Goal: Task Accomplishment & Management: Manage account settings

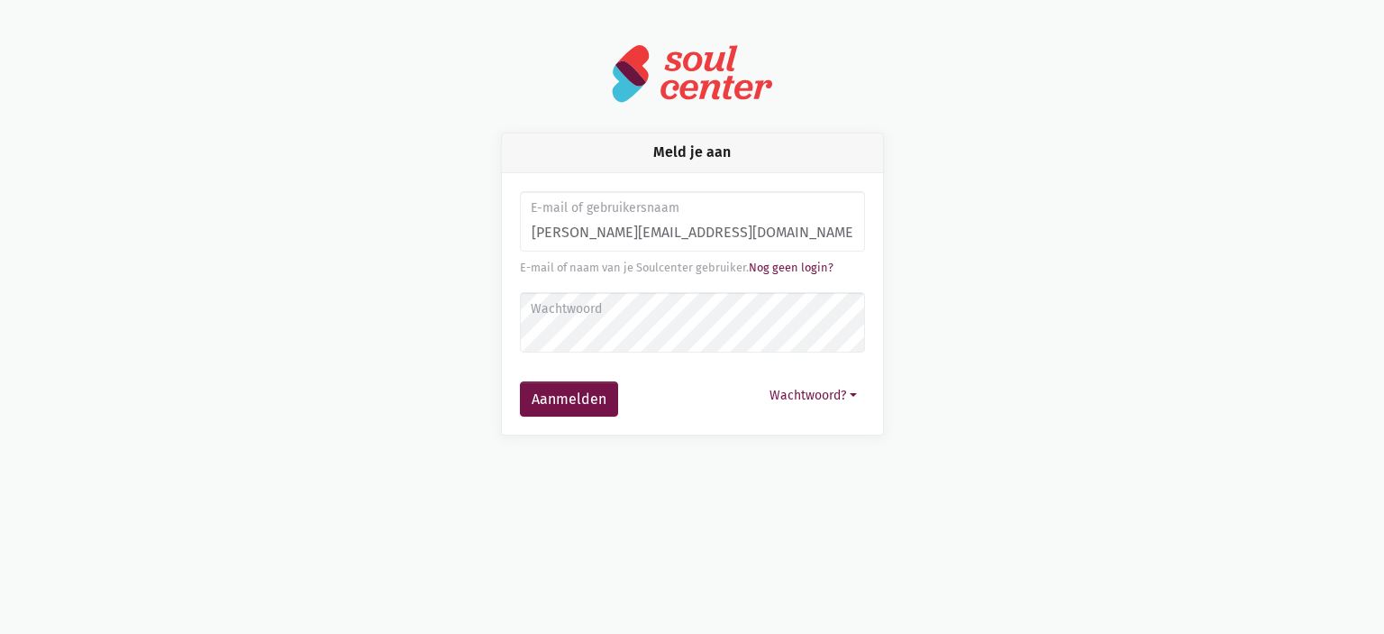
type input "[PERSON_NAME][EMAIL_ADDRESS][DOMAIN_NAME]"
click at [520, 381] on button "Aanmelden" at bounding box center [569, 399] width 98 height 36
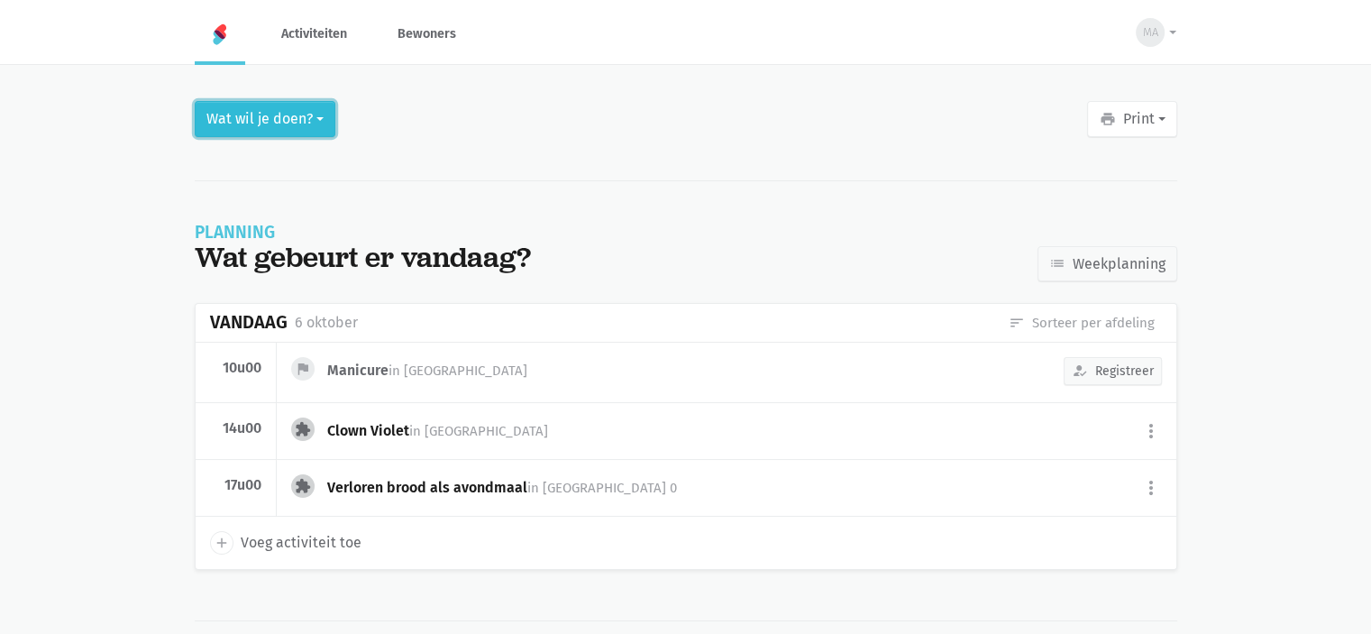
click at [303, 124] on button "Wat wil je doen?" at bounding box center [265, 119] width 141 height 36
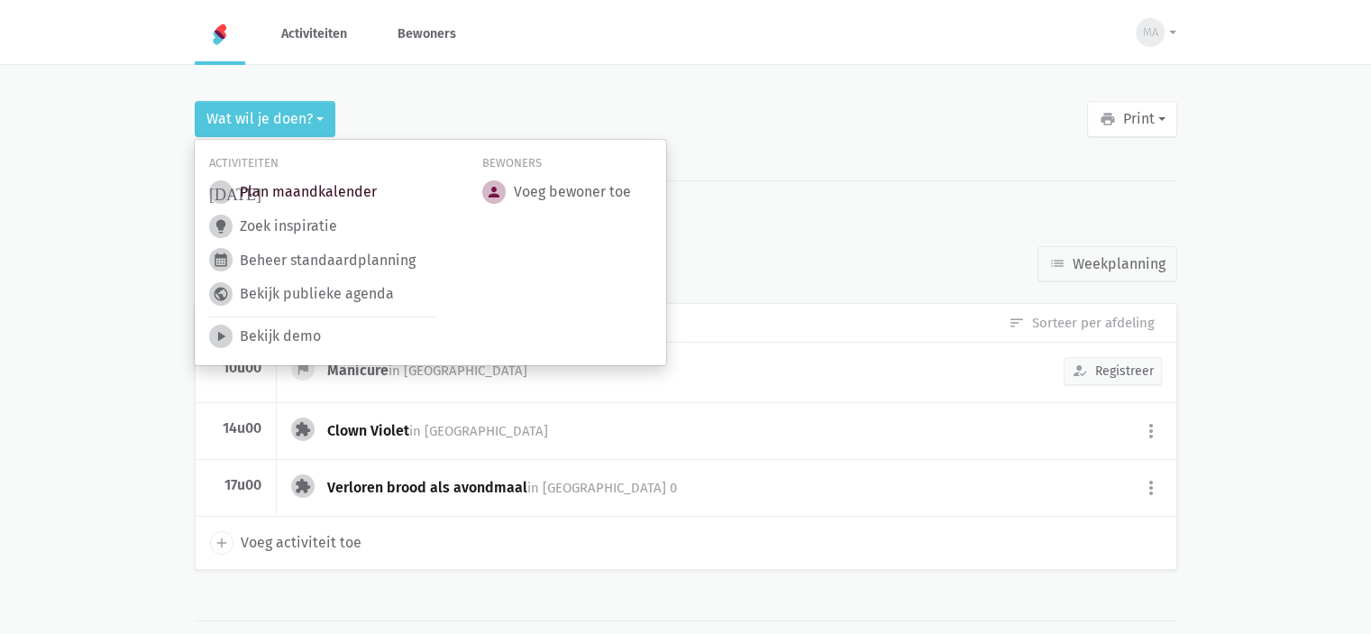
click at [288, 187] on link "today Plan maandkalender" at bounding box center [293, 191] width 168 height 23
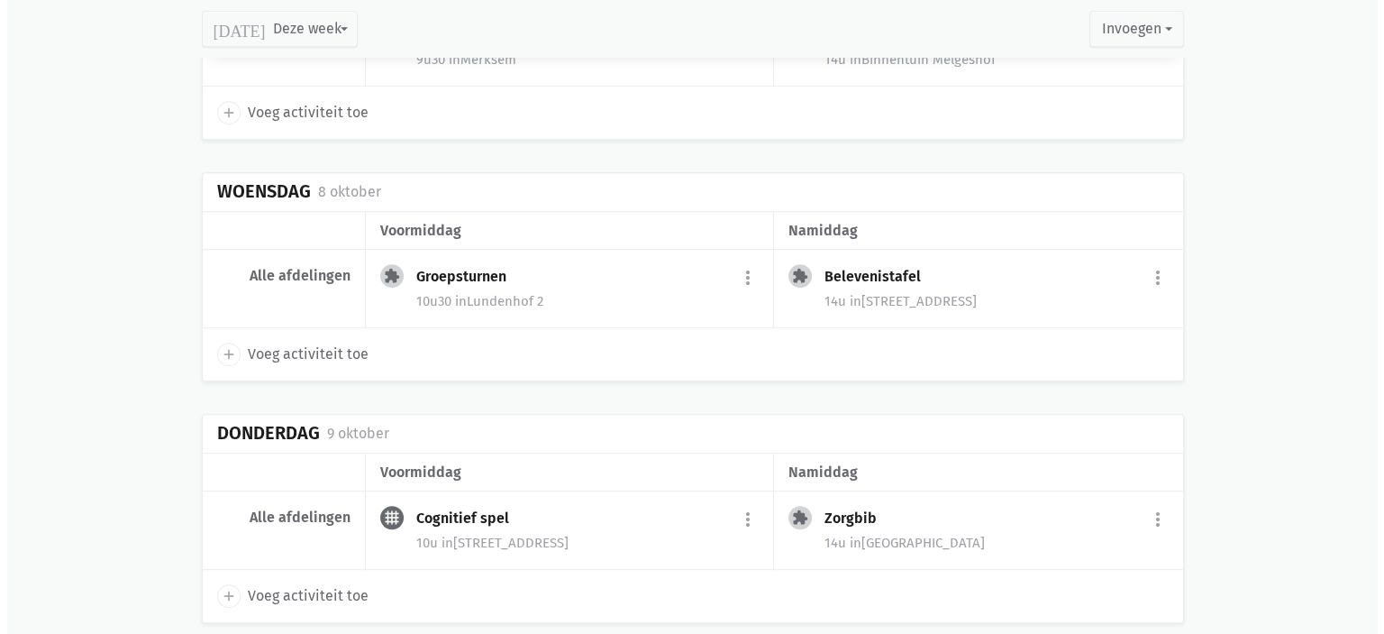
scroll to position [901, 0]
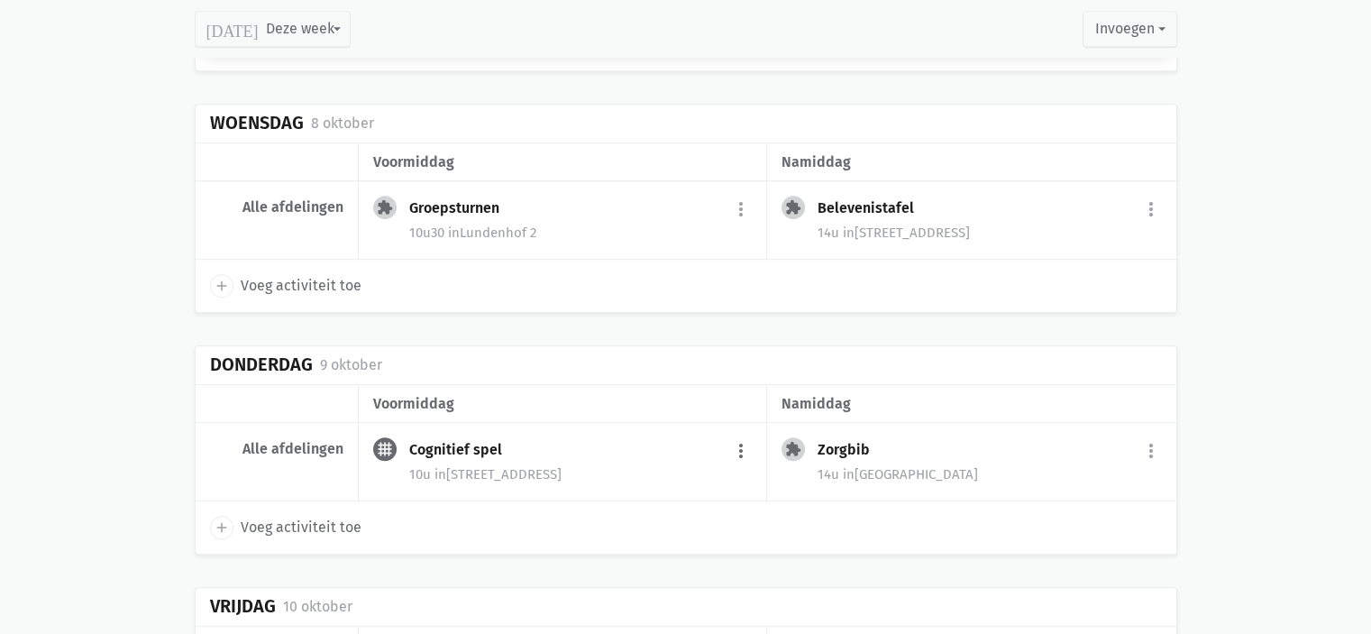
click at [744, 442] on button "more_vert" at bounding box center [741, 450] width 22 height 34
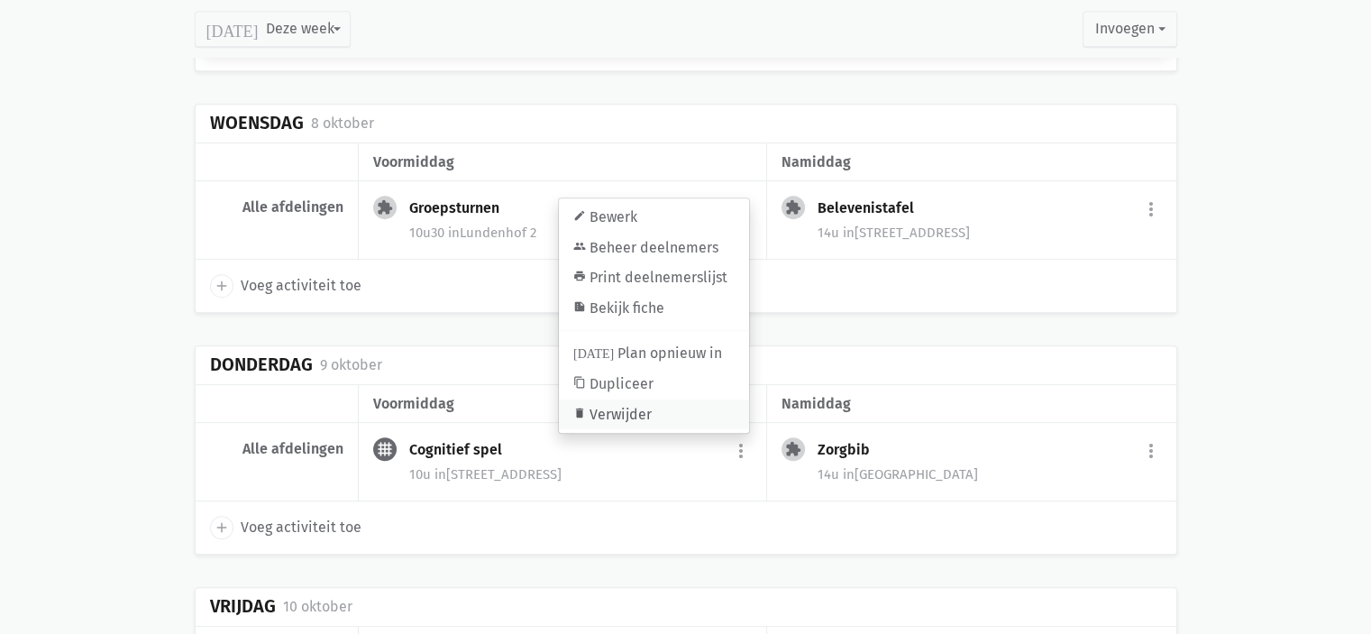
click at [680, 414] on link "delete Verwijder" at bounding box center [654, 414] width 190 height 31
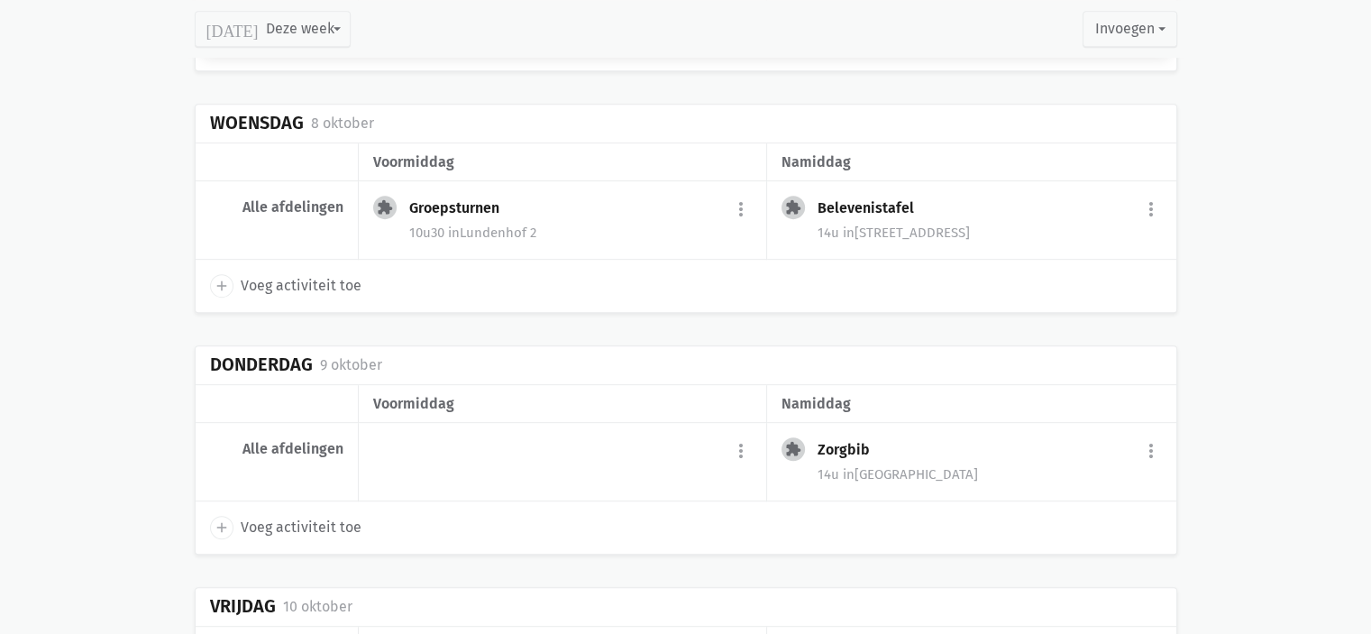
click at [224, 519] on icon "add" at bounding box center [222, 527] width 16 height 16
select select "14:00"
select select "15:00"
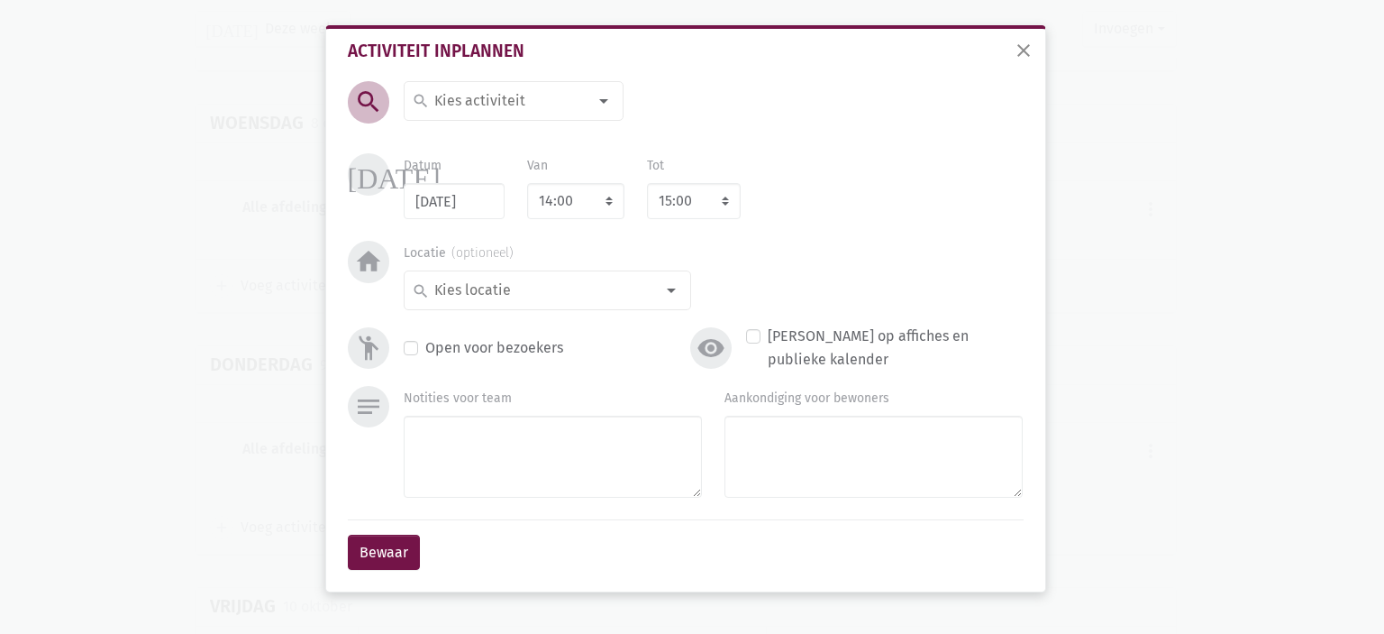
click at [495, 103] on input at bounding box center [510, 100] width 156 height 23
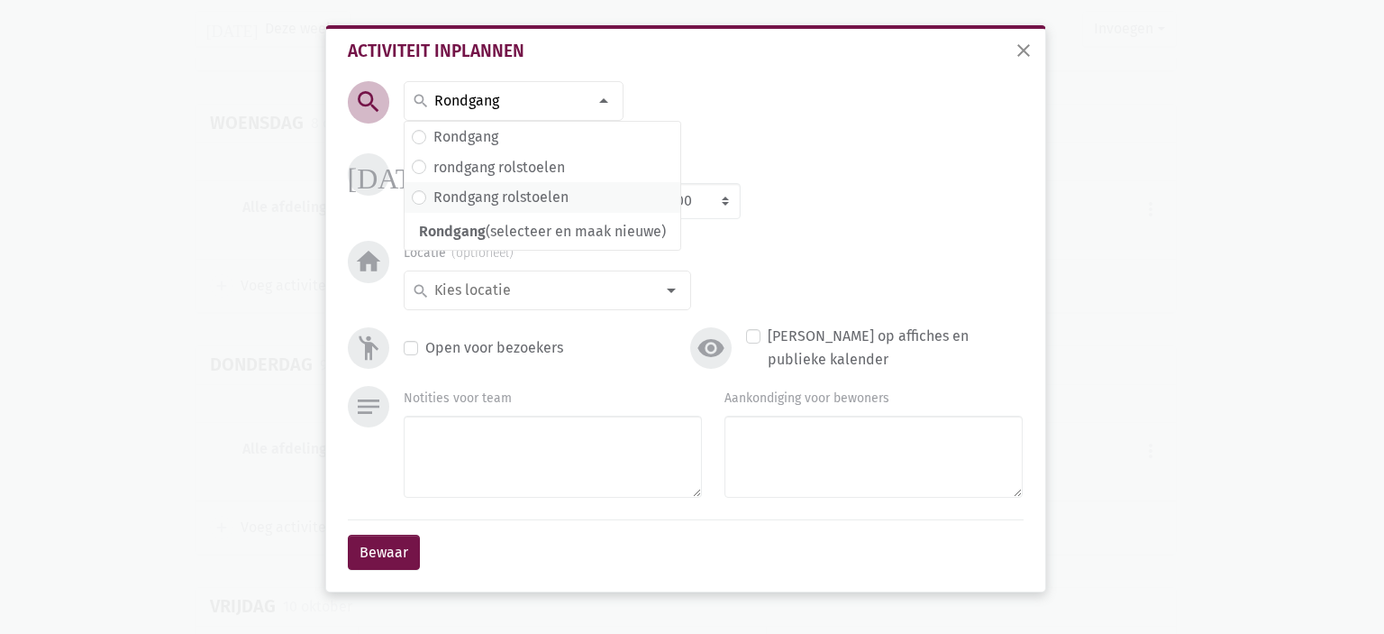
type input "Rondgang"
click at [534, 190] on label "Rondgang rolstoelen" at bounding box center [500, 197] width 135 height 23
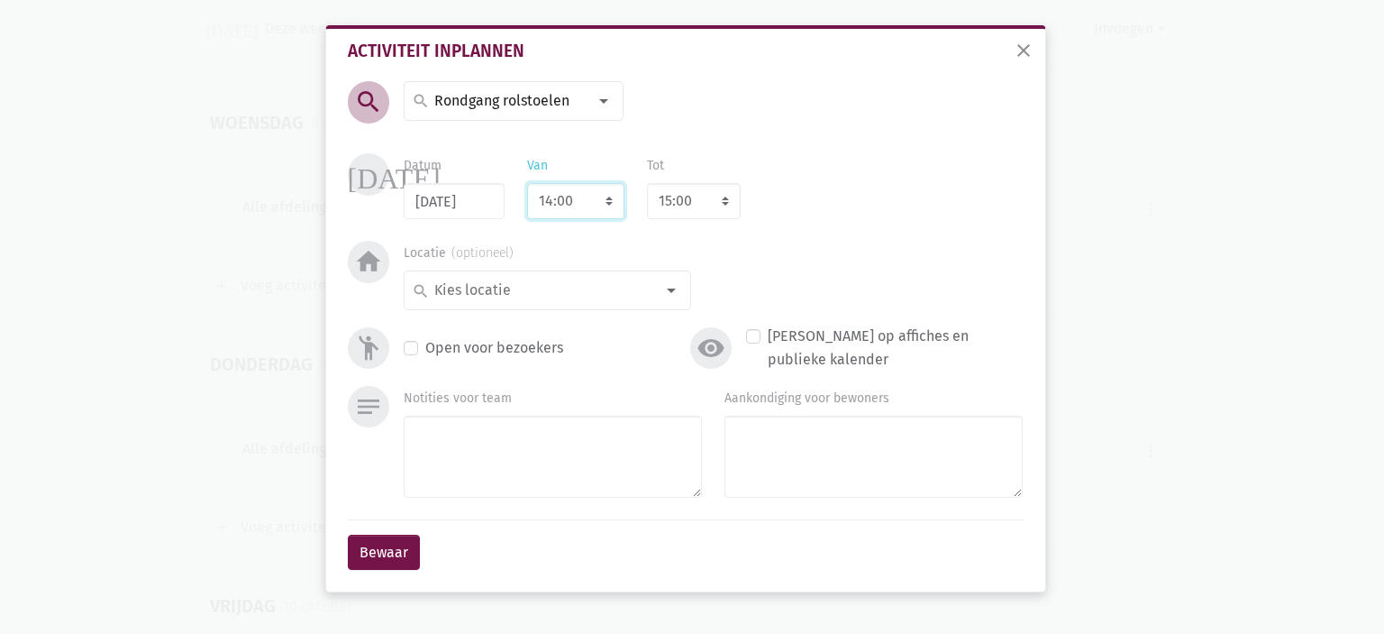
click at [585, 203] on select "7:00 7:15 7:30 7:45 8:00 8:15 8:30 8:45 9:00 9:15 9:30 9:45 10:00 10:15 10:30 1…" at bounding box center [575, 201] width 97 height 36
select select "10:00"
click at [527, 183] on select "7:00 7:15 7:30 7:45 8:00 8:15 8:30 8:45 9:00 9:15 9:30 9:45 10:00 10:15 10:30 1…" at bounding box center [575, 201] width 97 height 36
select select "11:00"
click at [552, 295] on input at bounding box center [543, 289] width 223 height 23
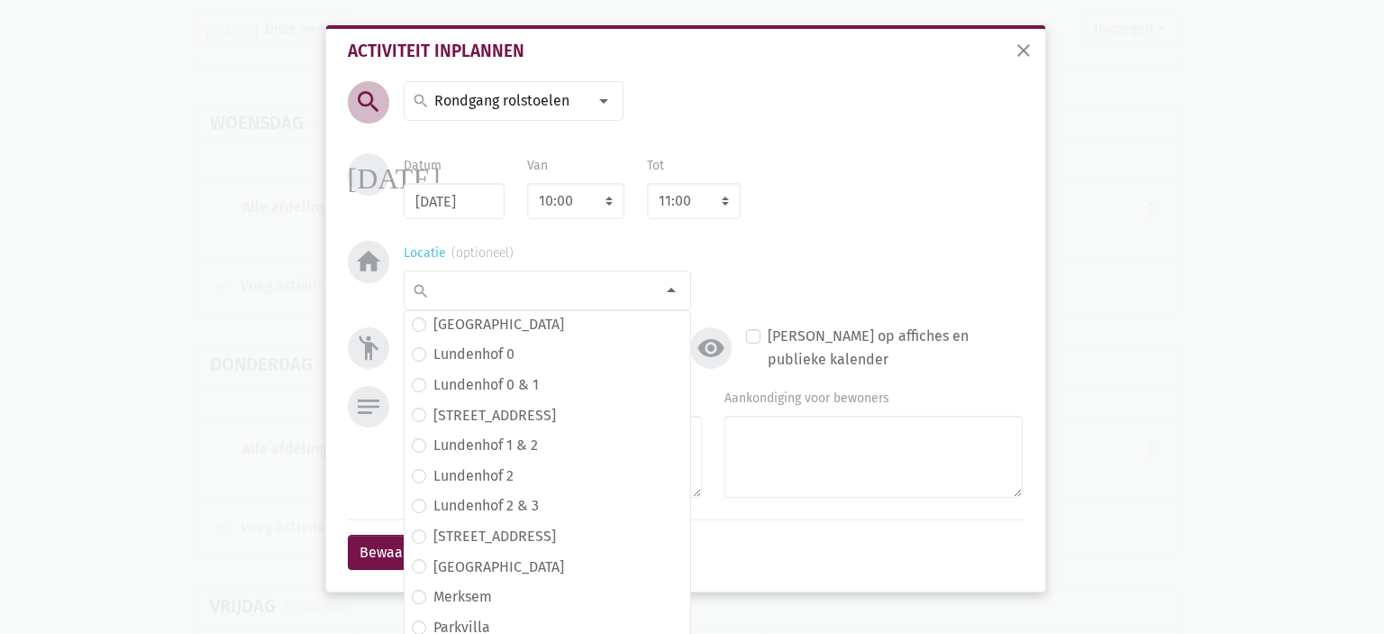
scroll to position [276, 0]
click at [523, 565] on span "[GEOGRAPHIC_DATA]" at bounding box center [547, 565] width 271 height 23
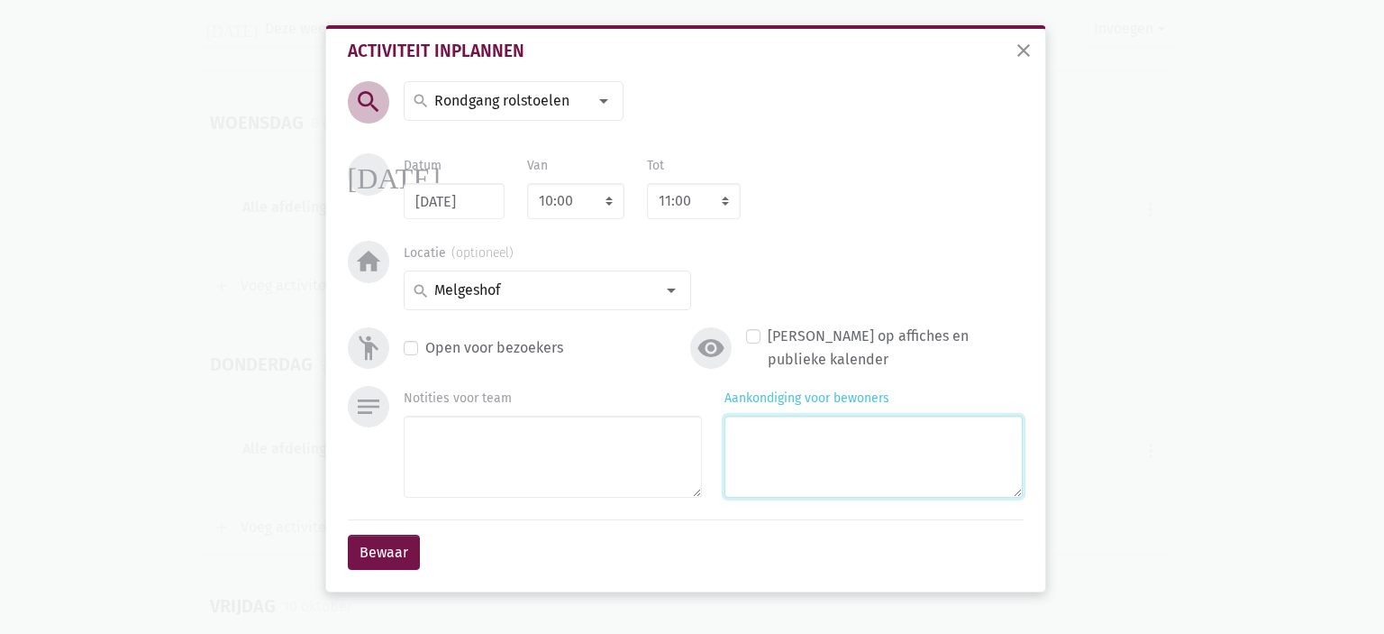
click at [745, 478] on textarea "Aankondiging voor bewoners" at bounding box center [874, 456] width 298 height 82
type textarea "met Monique"
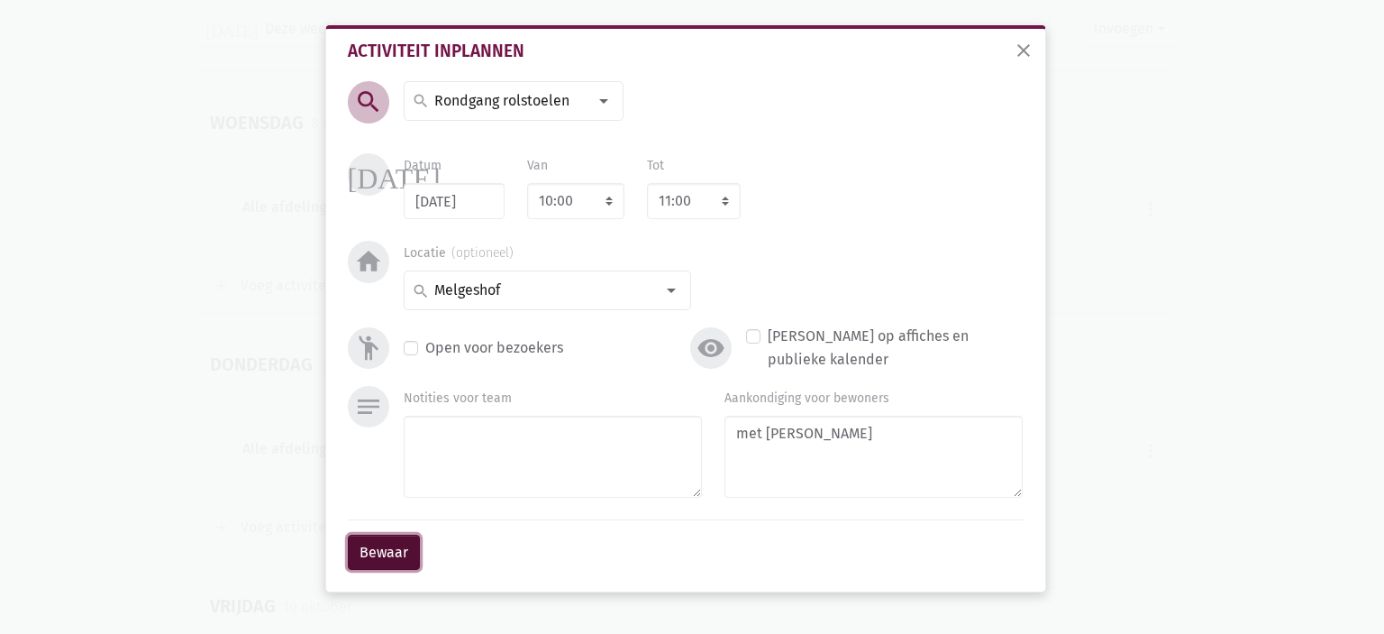
click at [351, 561] on button "Bewaar" at bounding box center [384, 552] width 72 height 36
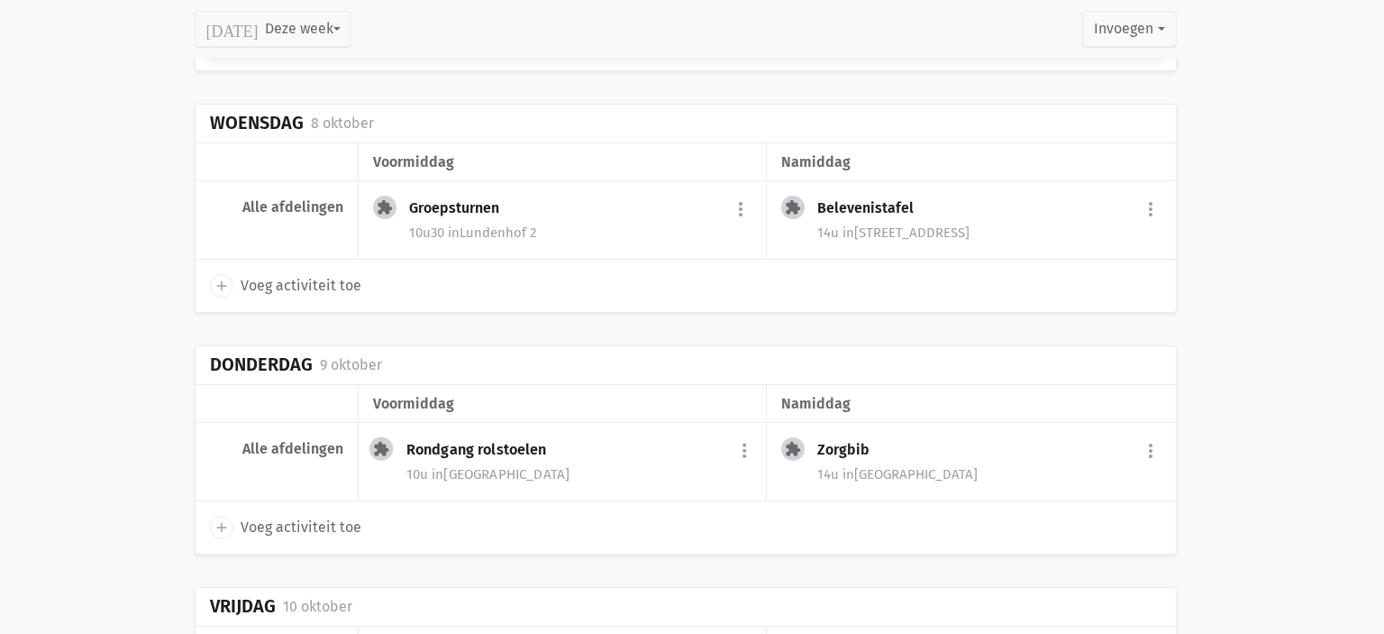
scroll to position [987, 0]
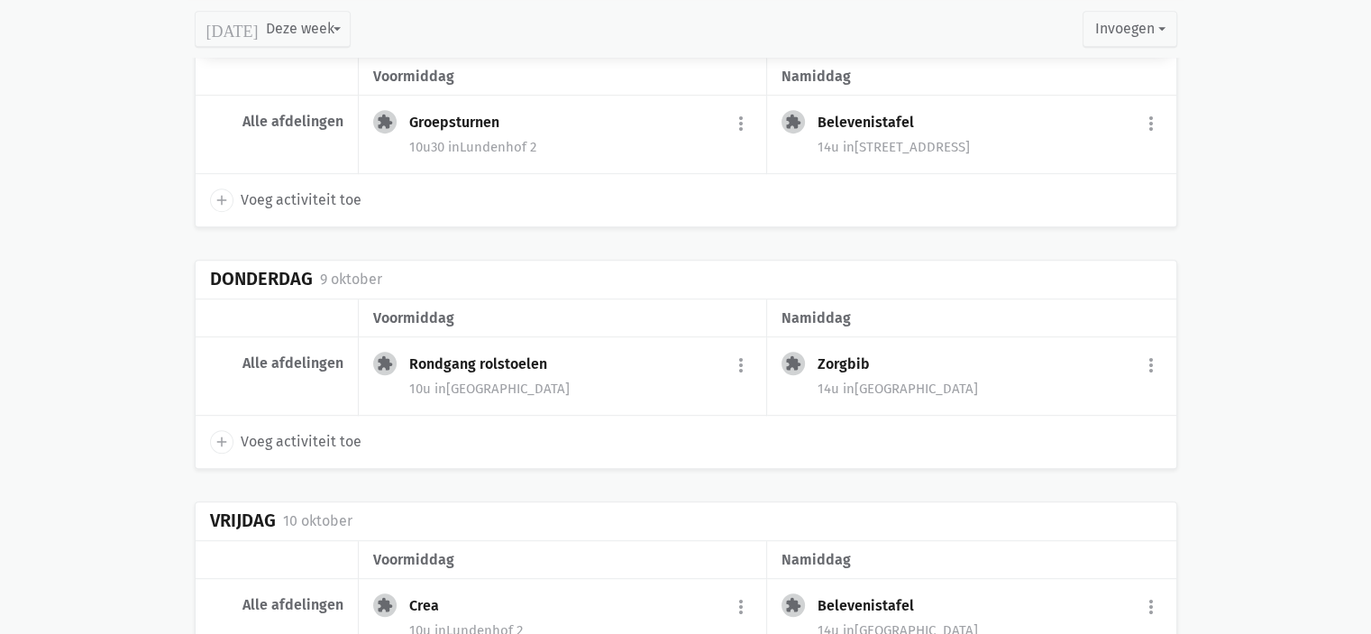
click at [218, 434] on icon "add" at bounding box center [222, 441] width 16 height 16
select select "14:00"
select select "15:00"
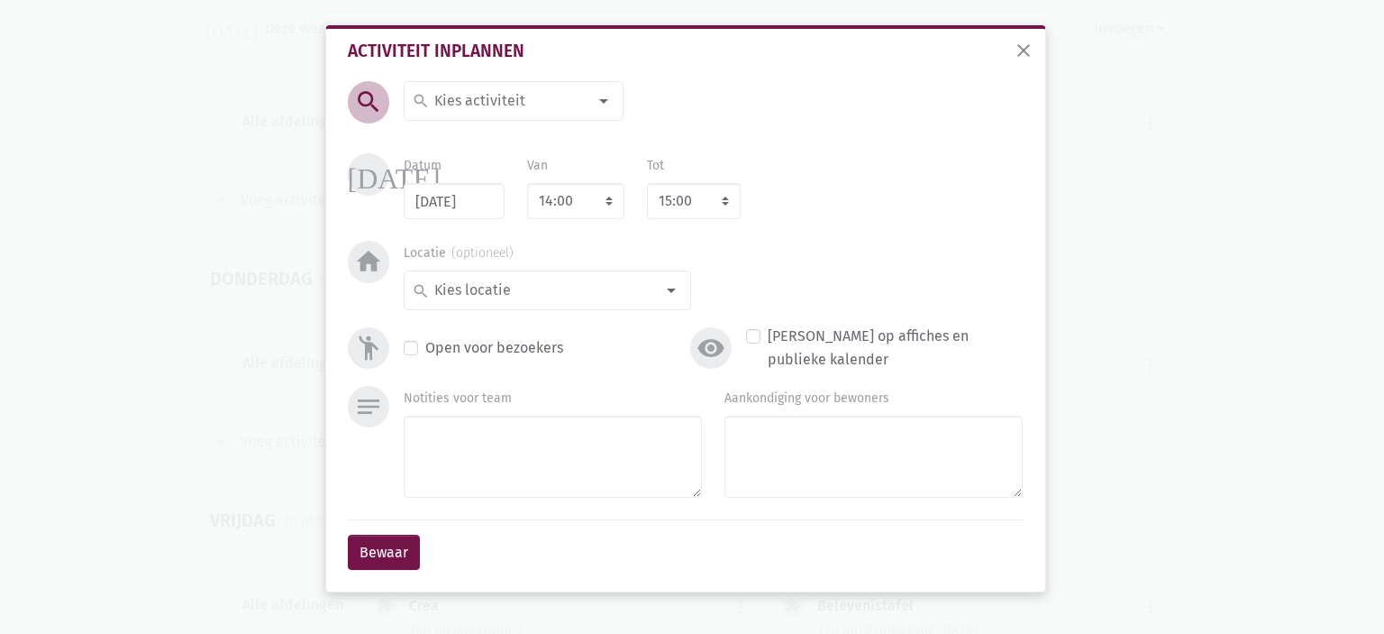
click at [493, 100] on input at bounding box center [510, 100] width 156 height 23
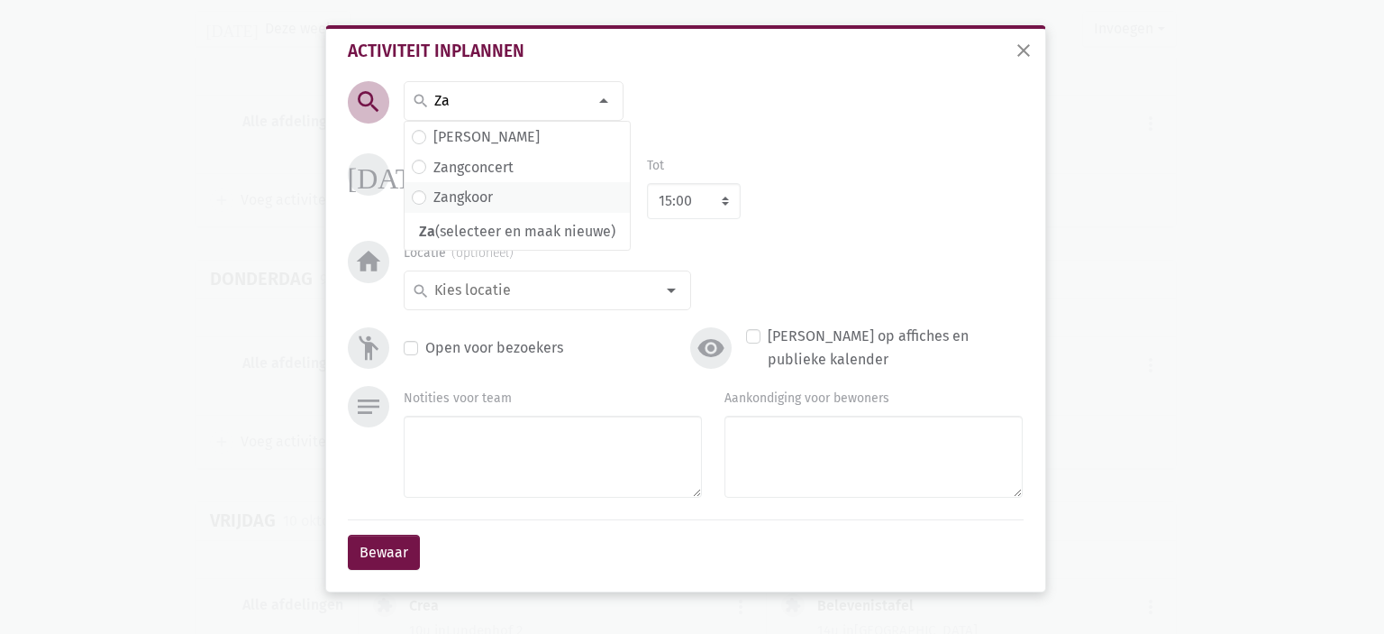
type input "Za"
click at [494, 194] on span "Zangkoor" at bounding box center [517, 197] width 211 height 23
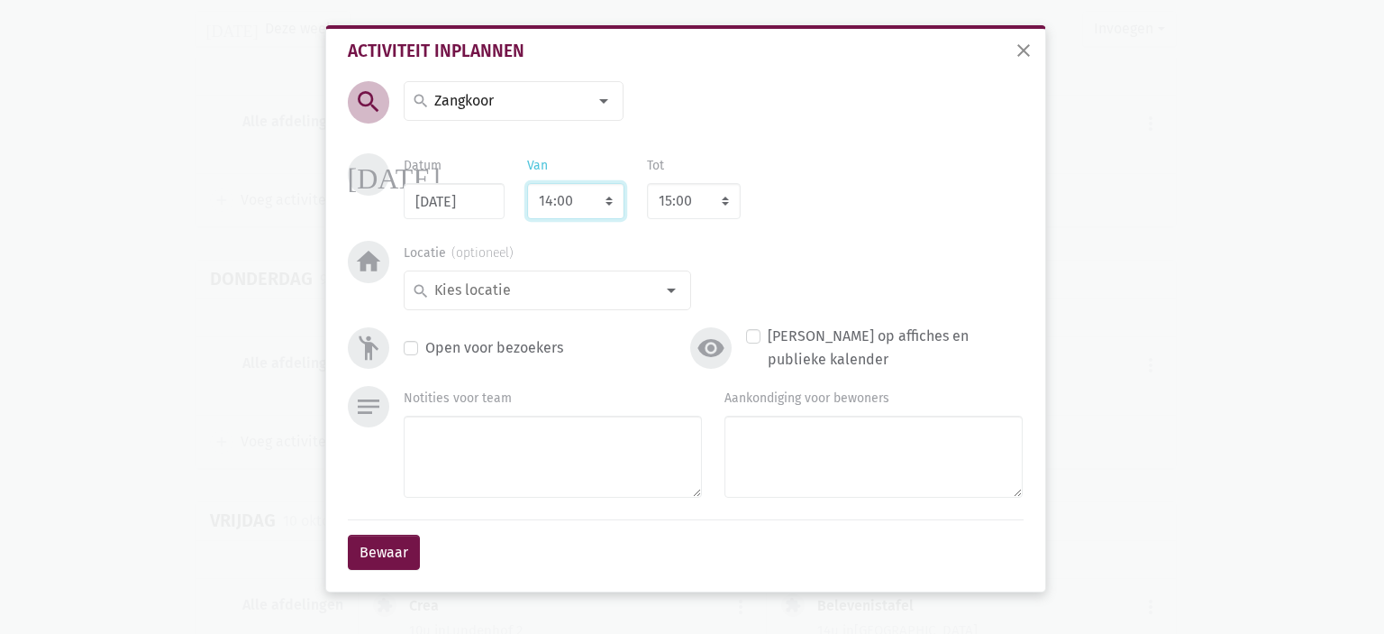
click at [598, 205] on select "7:00 7:15 7:30 7:45 8:00 8:15 8:30 8:45 9:00 9:15 9:30 9:45 10:00 10:15 10:30 1…" at bounding box center [575, 201] width 97 height 36
select select "10:30"
click at [527, 183] on select "7:00 7:15 7:30 7:45 8:00 8:15 8:30 8:45 9:00 9:15 9:30 9:45 10:00 10:15 10:30 1…" at bounding box center [575, 201] width 97 height 36
select select "11:30"
click at [670, 297] on div at bounding box center [671, 290] width 36 height 36
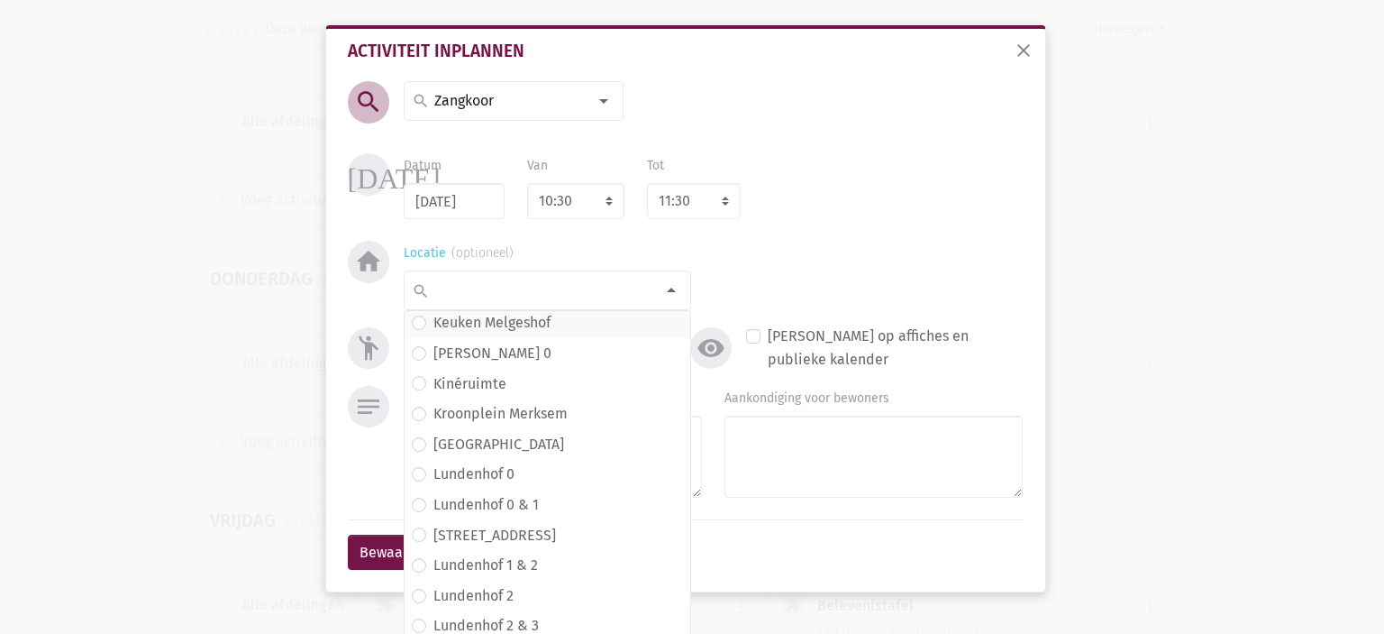
scroll to position [276, 0]
click at [550, 406] on span "[STREET_ADDRESS]" at bounding box center [547, 414] width 271 height 23
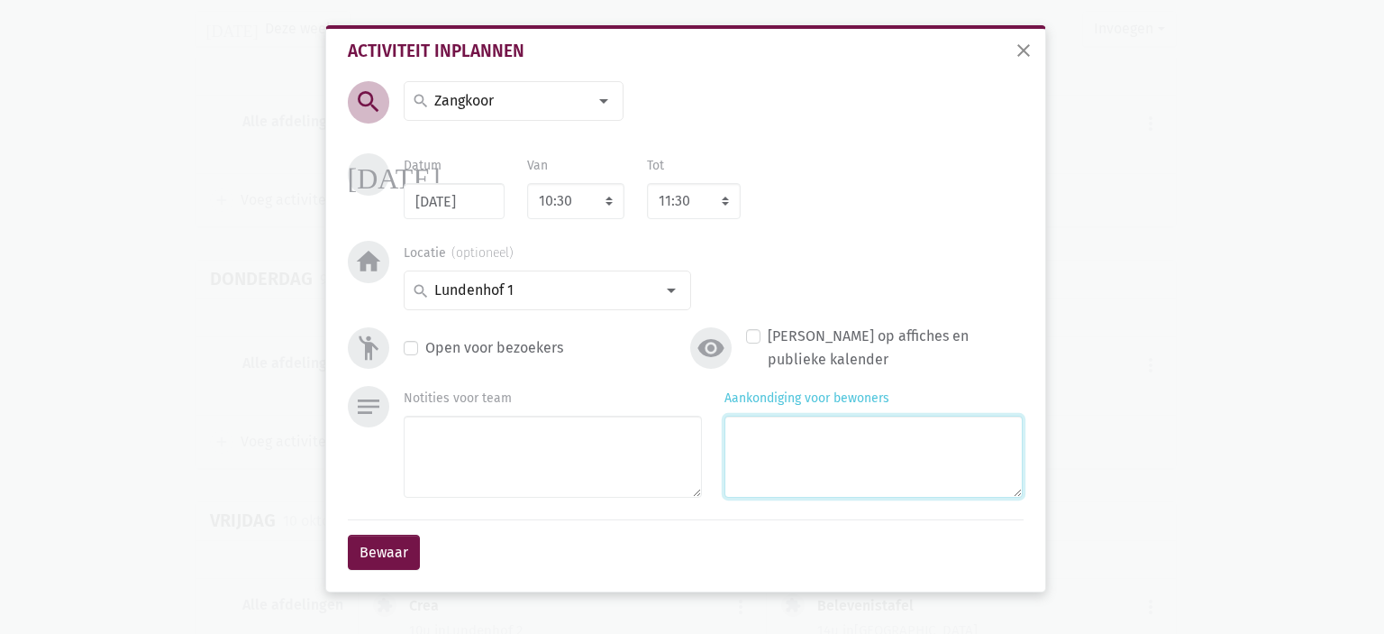
click at [800, 442] on textarea "Aankondiging voor bewoners" at bounding box center [874, 456] width 298 height 82
type textarea "met Eliska"
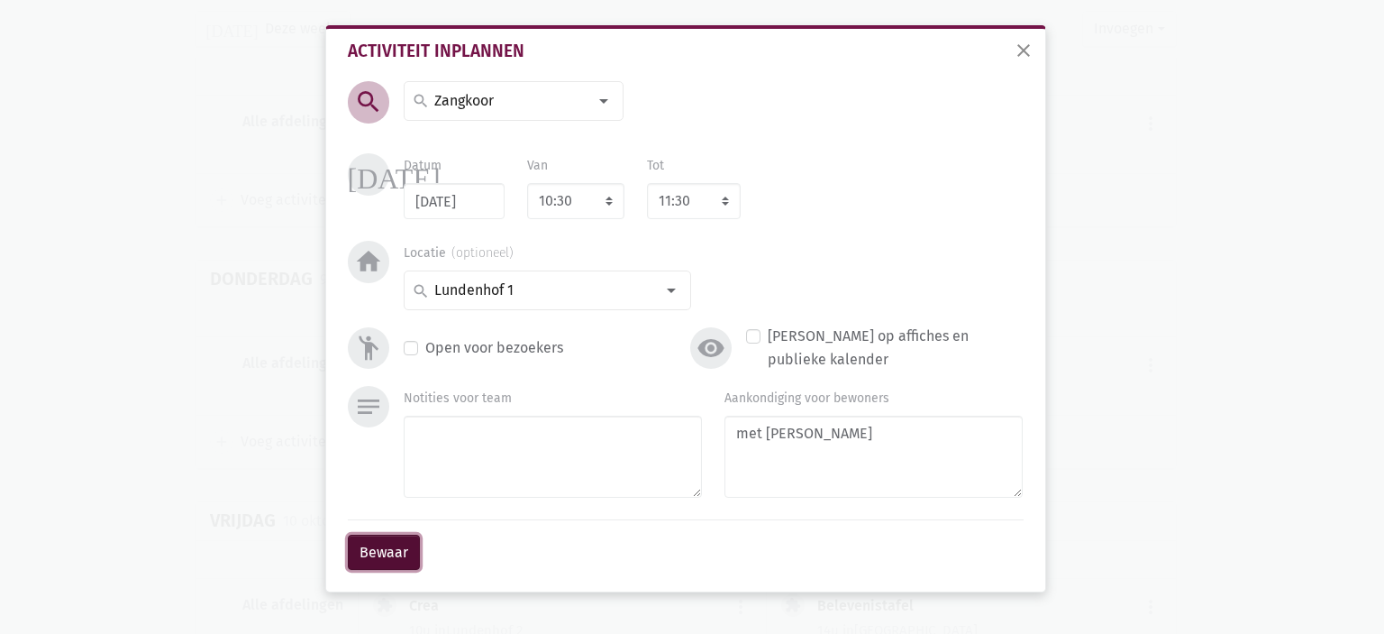
click at [389, 557] on button "Bewaar" at bounding box center [384, 552] width 72 height 36
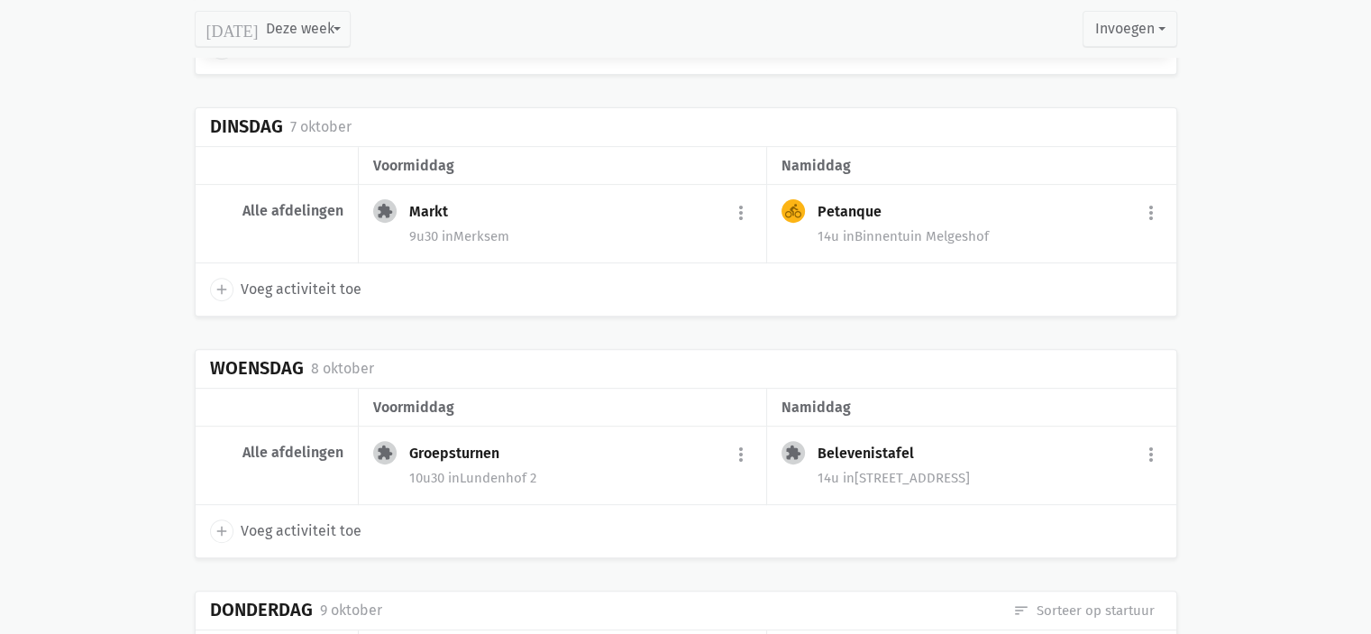
scroll to position [575, 0]
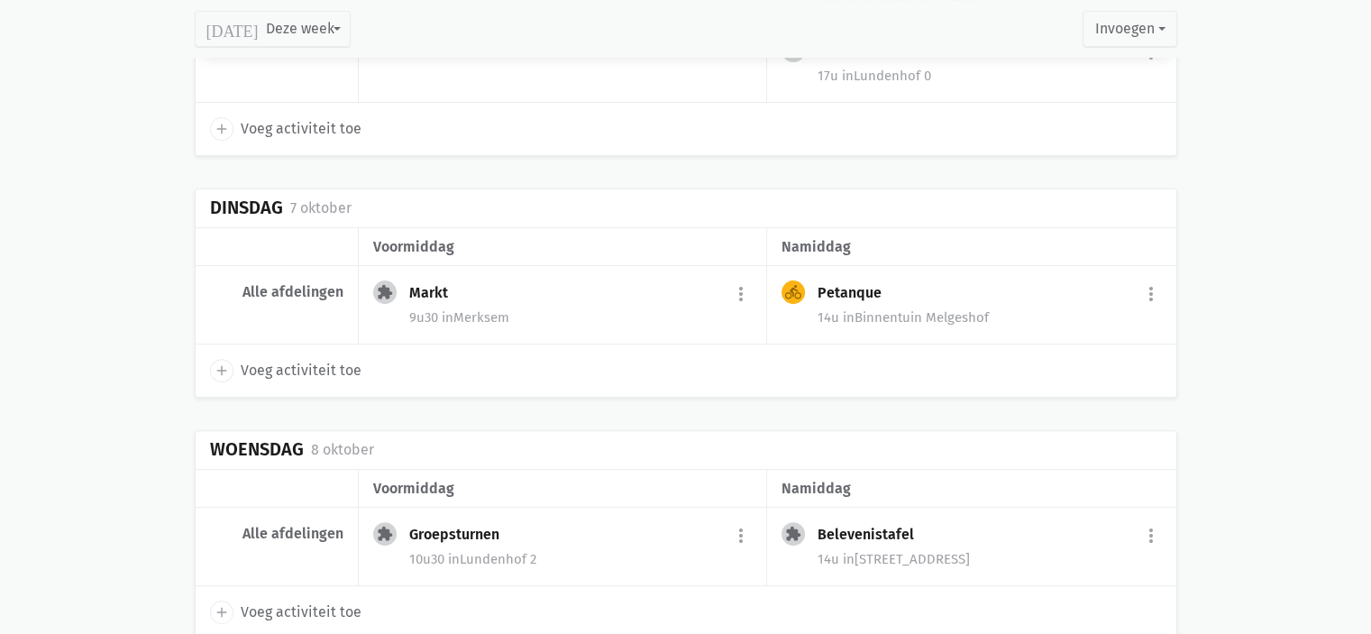
click at [894, 292] on div "Petanque" at bounding box center [856, 293] width 78 height 18
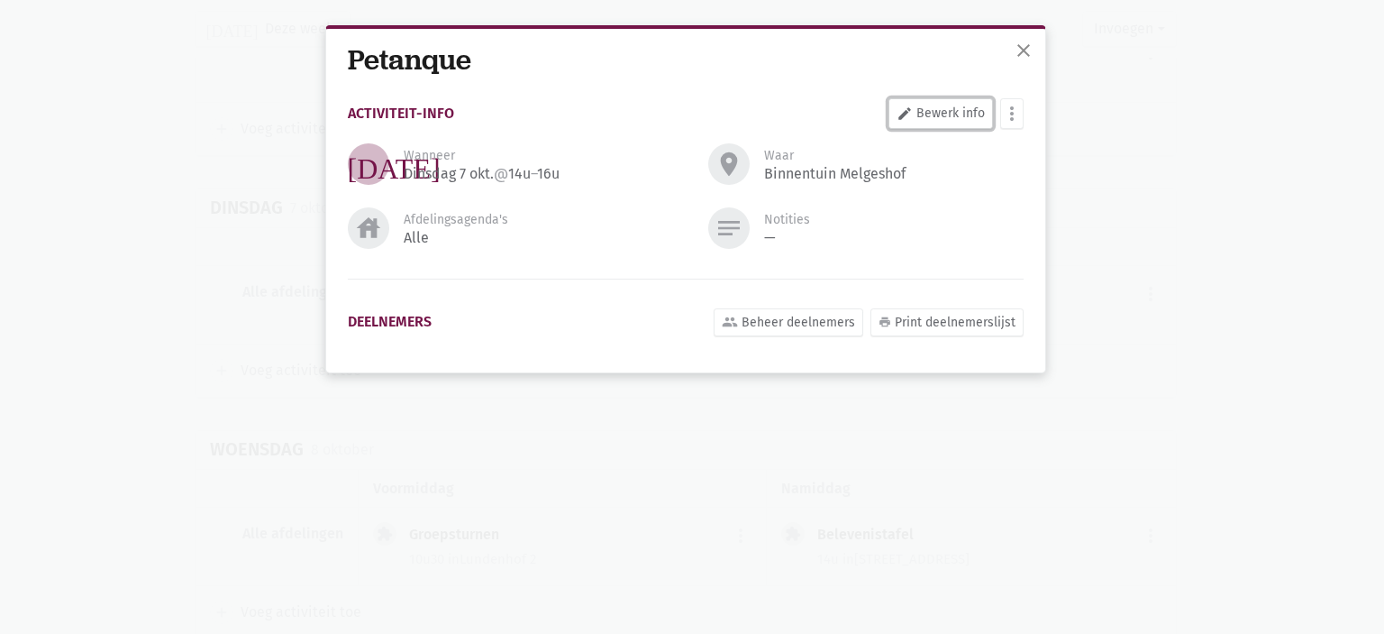
click at [908, 117] on icon "edit" at bounding box center [905, 113] width 16 height 16
select select "14:00"
select select "16:00"
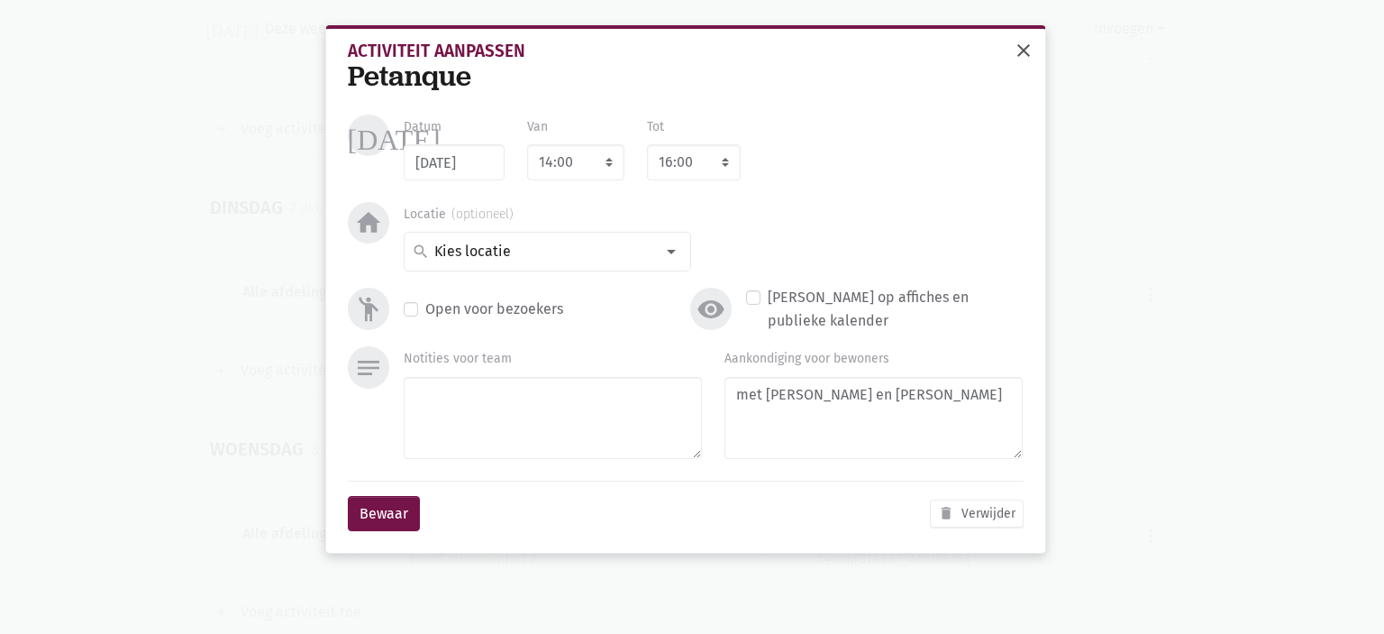
click at [1025, 53] on span "close" at bounding box center [1024, 51] width 22 height 22
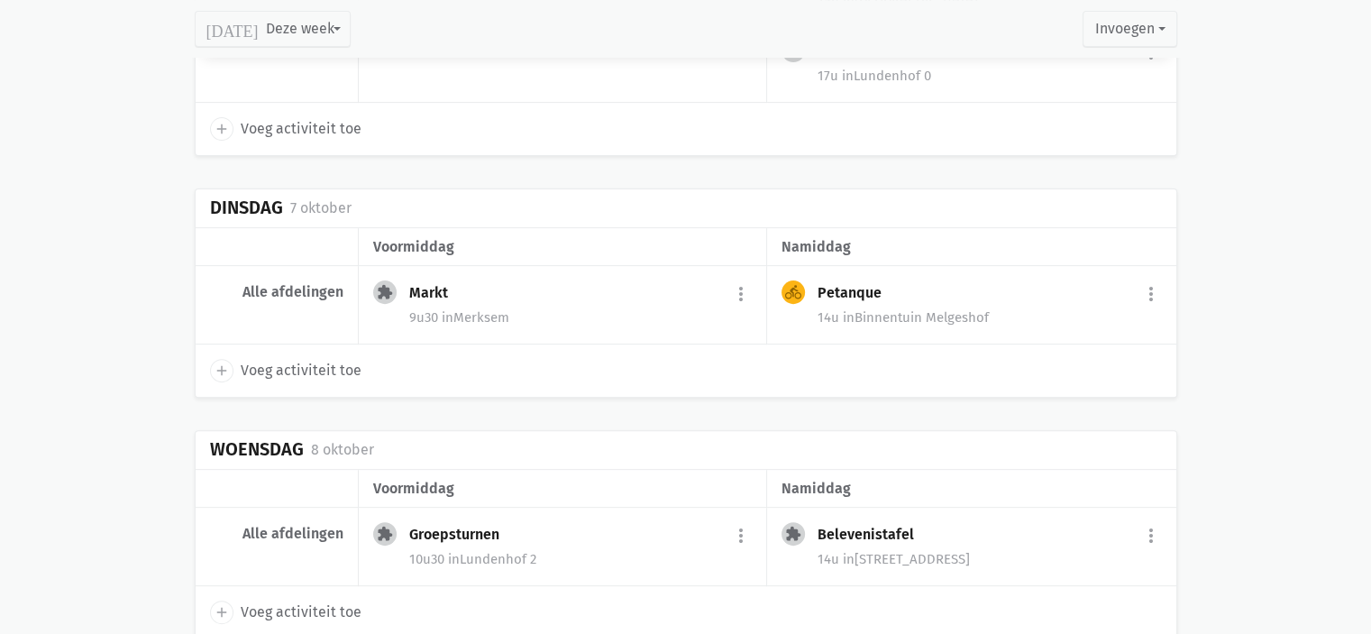
click at [492, 561] on span "in Lundenhof 2" at bounding box center [492, 559] width 88 height 16
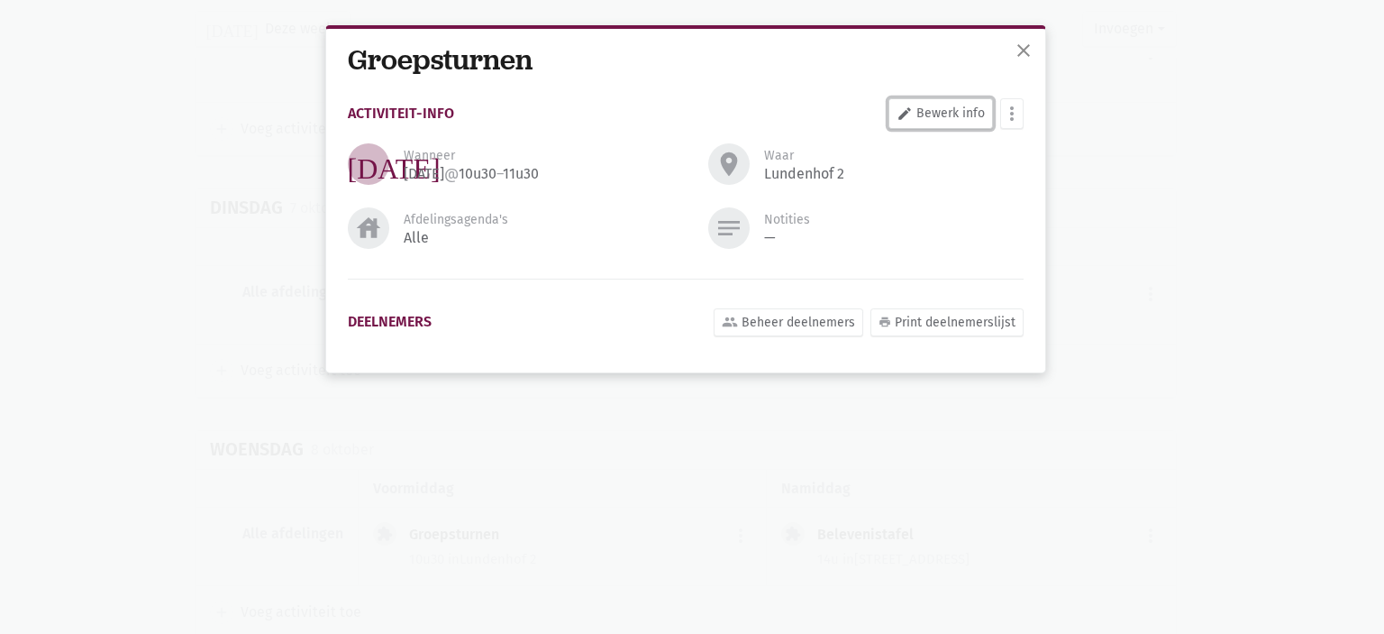
click at [908, 117] on icon "edit" at bounding box center [905, 113] width 16 height 16
select select "10:30"
select select "11:30"
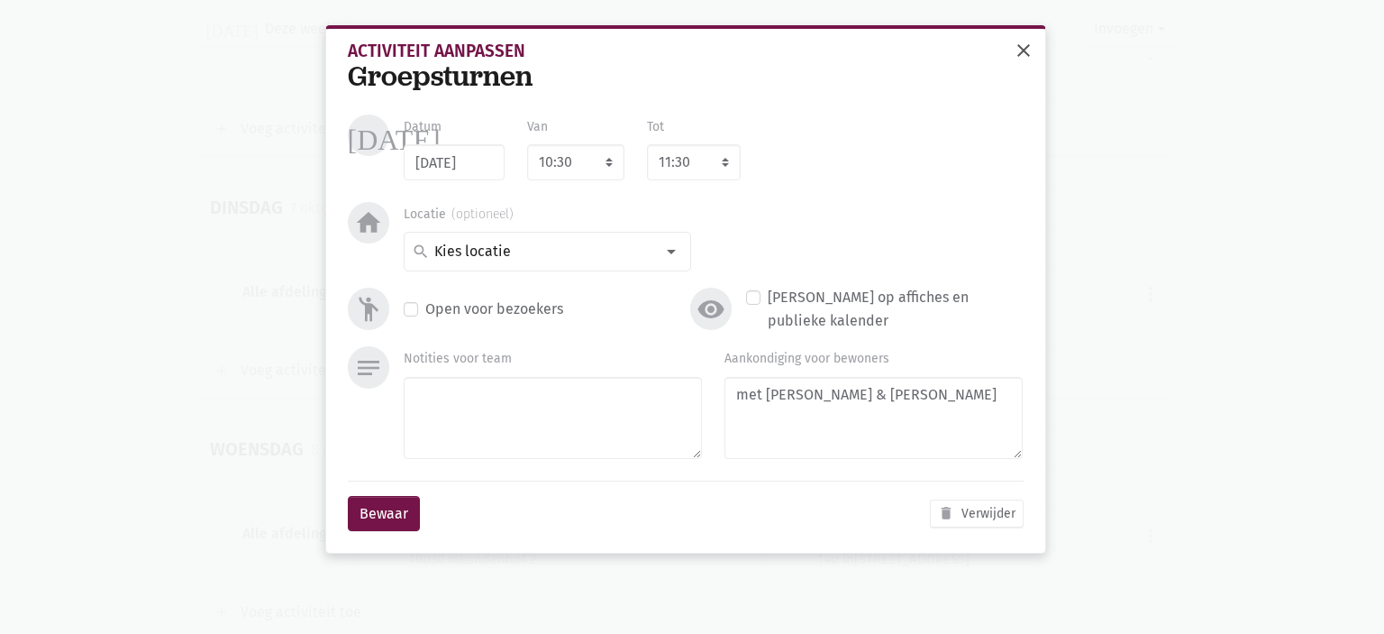
click at [1017, 59] on span "close" at bounding box center [1024, 51] width 22 height 22
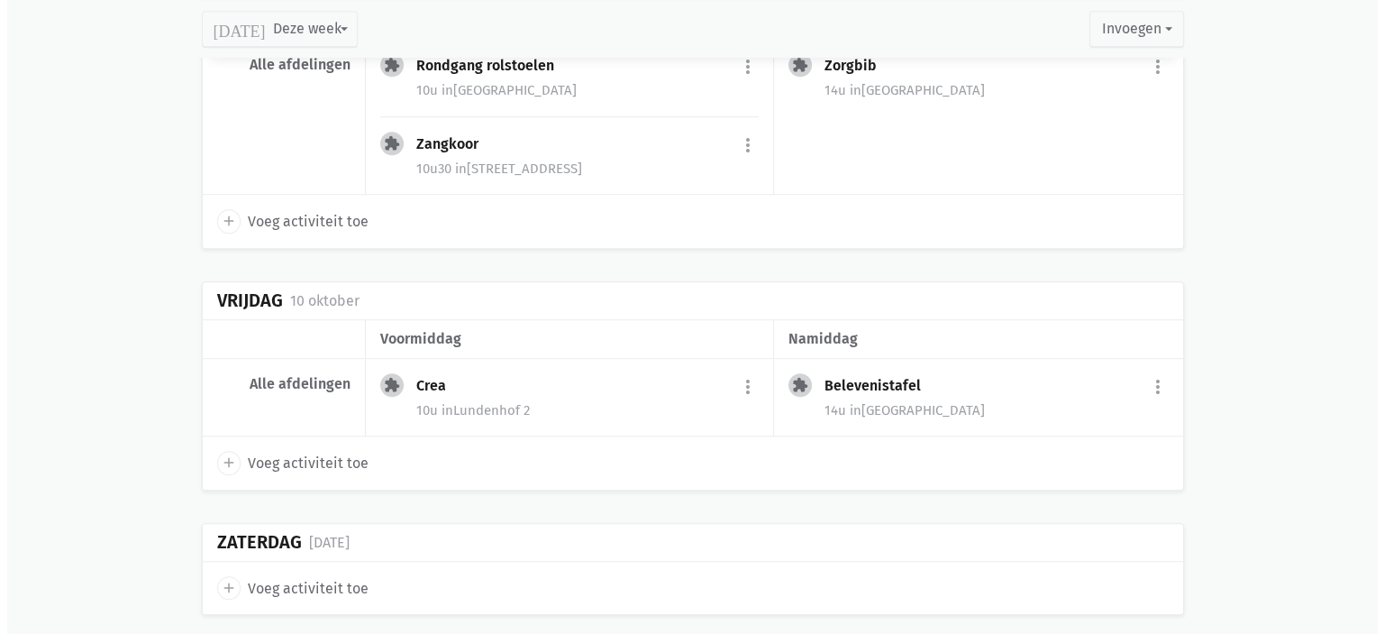
scroll to position [1296, 0]
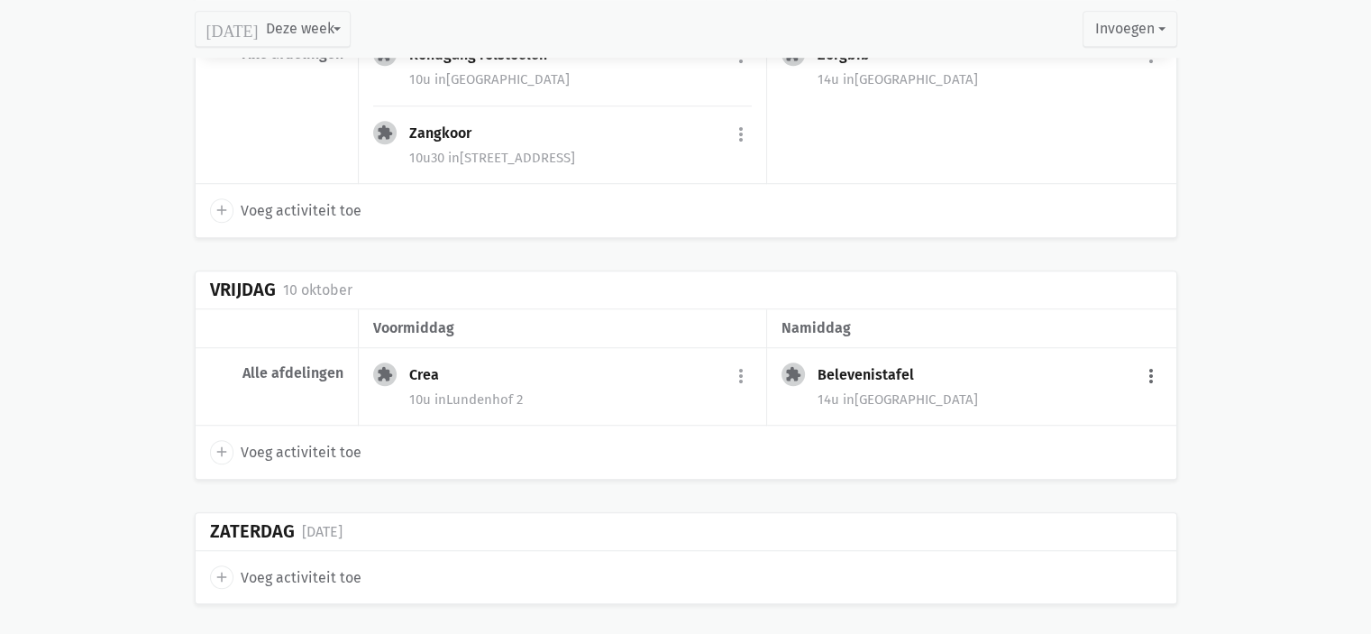
click at [1154, 360] on button "more_vert" at bounding box center [1151, 376] width 22 height 34
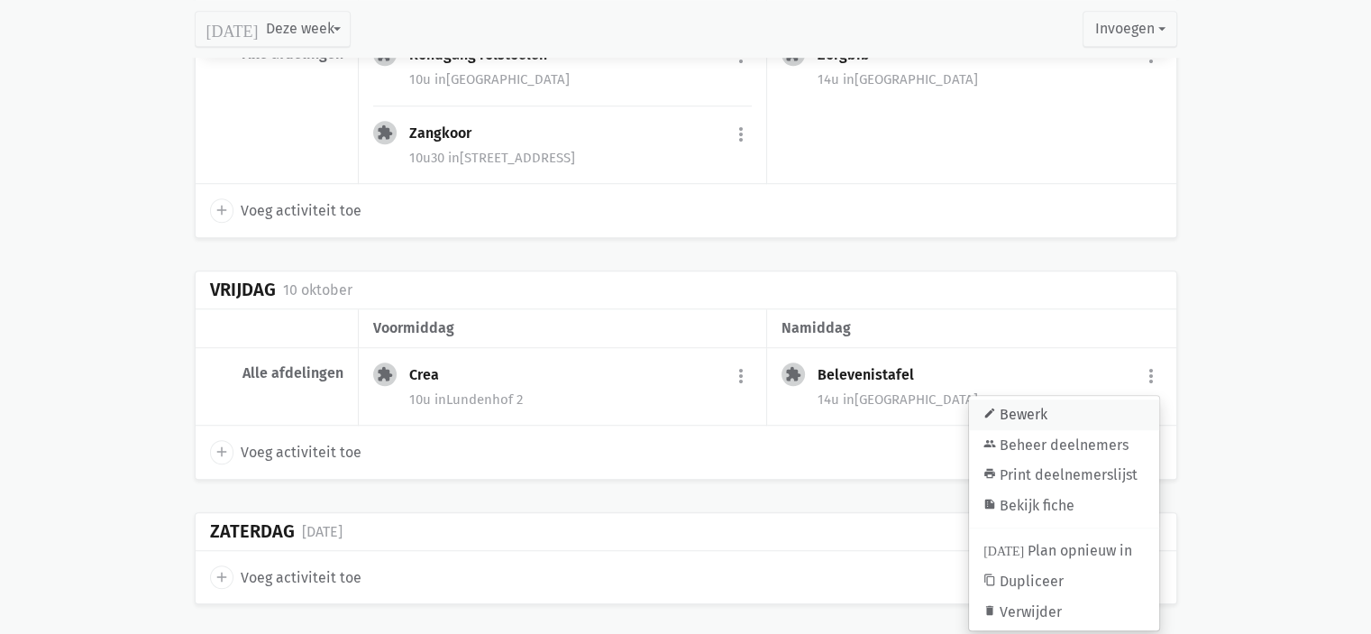
click at [1096, 412] on link "edit Bewerk" at bounding box center [1064, 414] width 190 height 31
type input "10/10/2025"
select select "14:00"
select select "15:00"
type textarea "met Eliska"
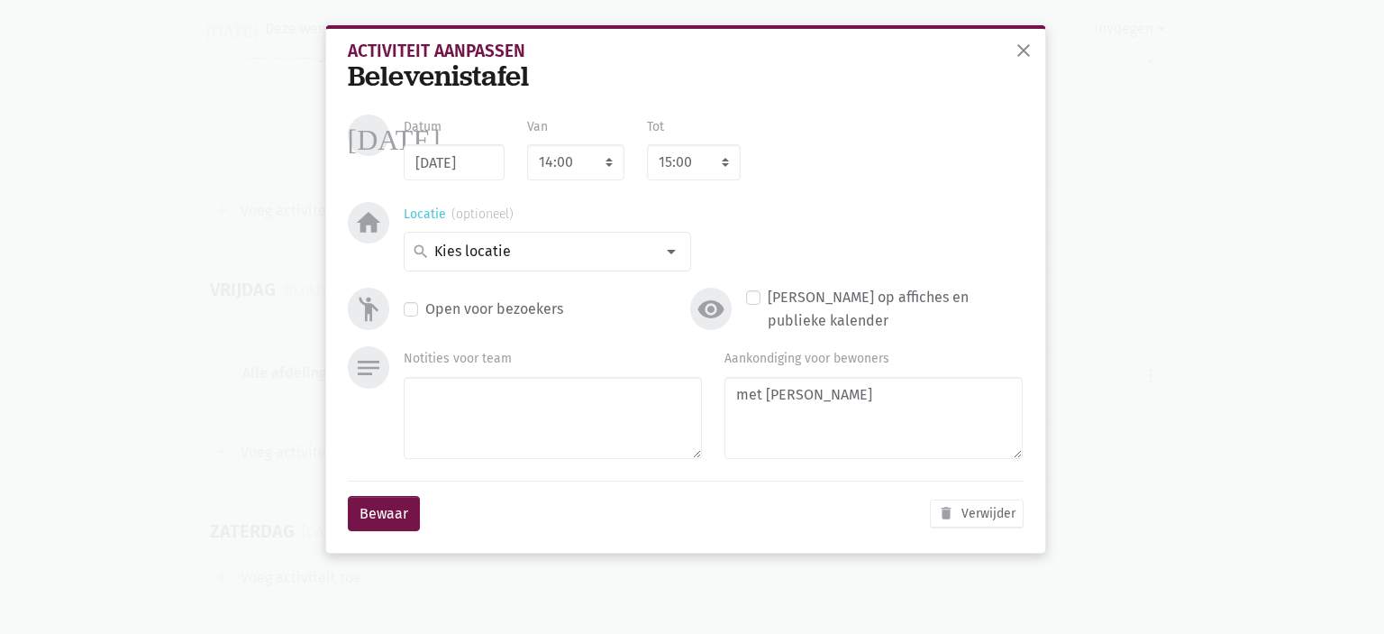
click at [533, 256] on input at bounding box center [543, 251] width 223 height 23
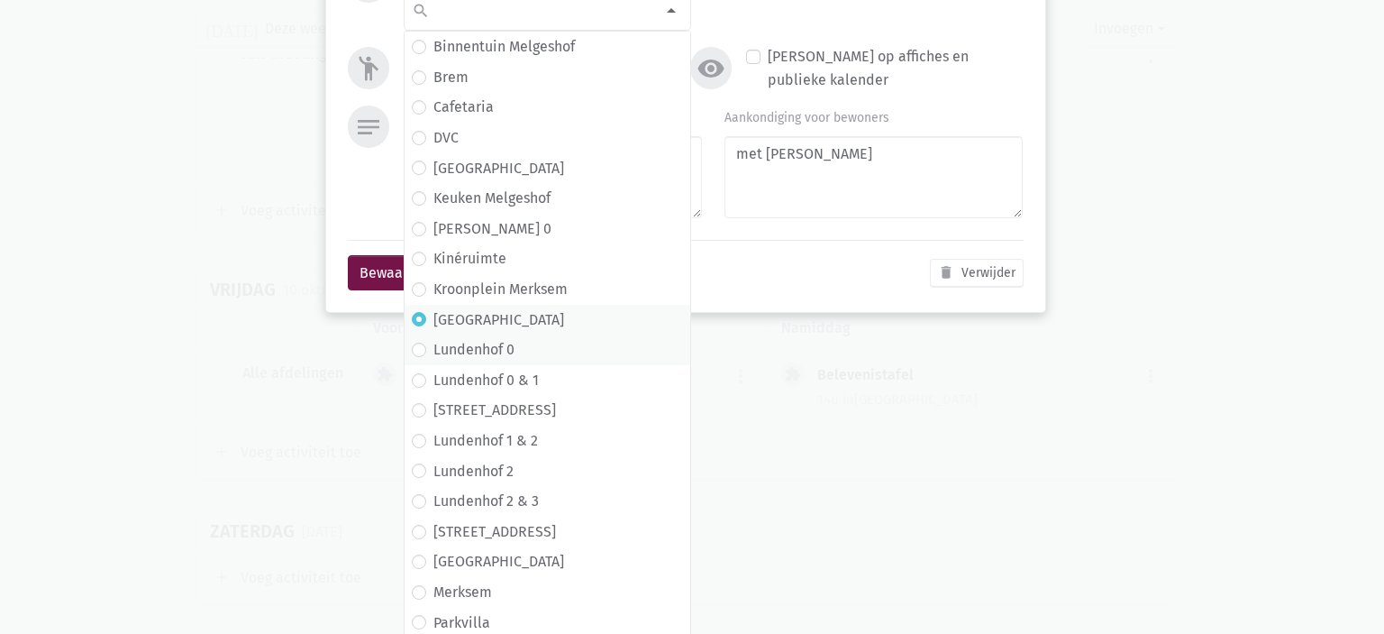
click at [541, 358] on span "Lundenhof 0" at bounding box center [547, 349] width 271 height 23
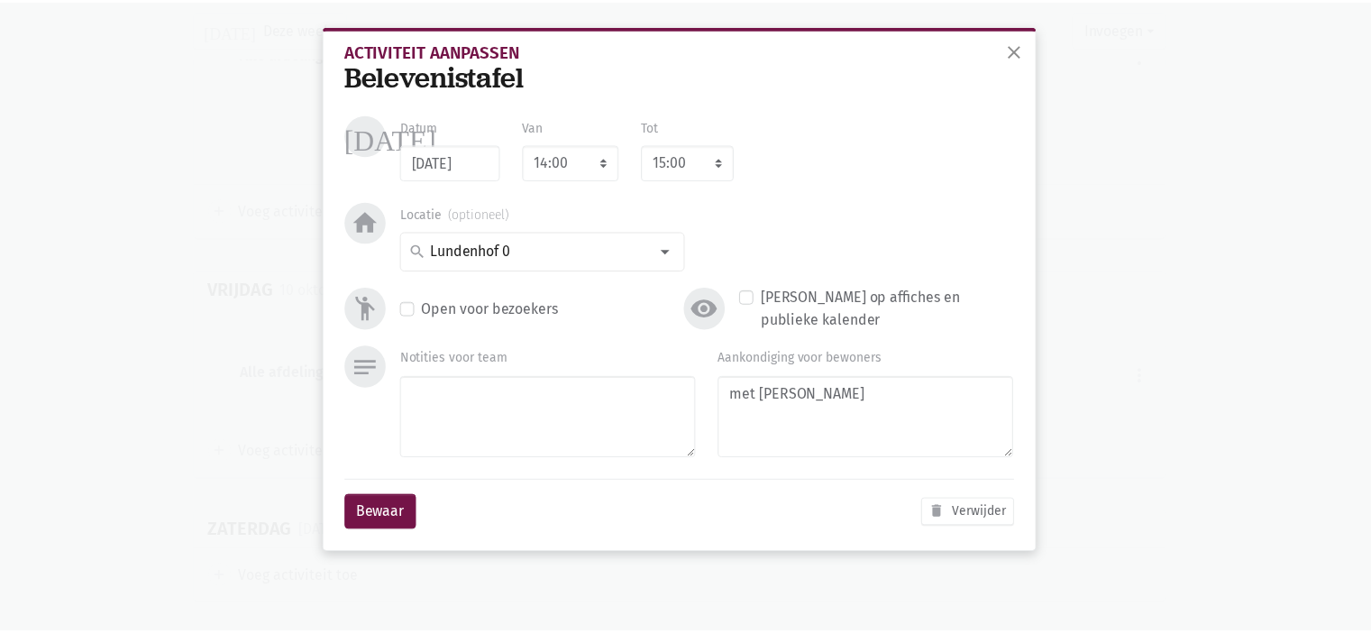
scroll to position [0, 0]
click at [374, 514] on button "Bewaar" at bounding box center [384, 514] width 72 height 36
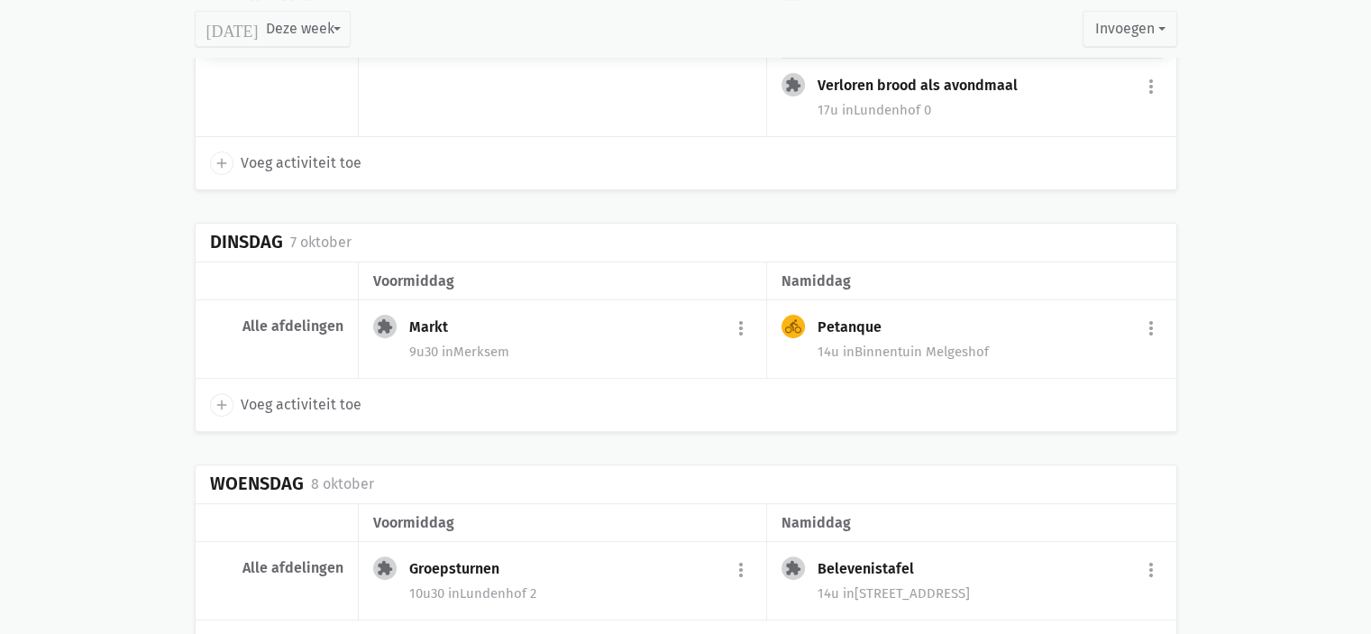
scroll to position [90, 0]
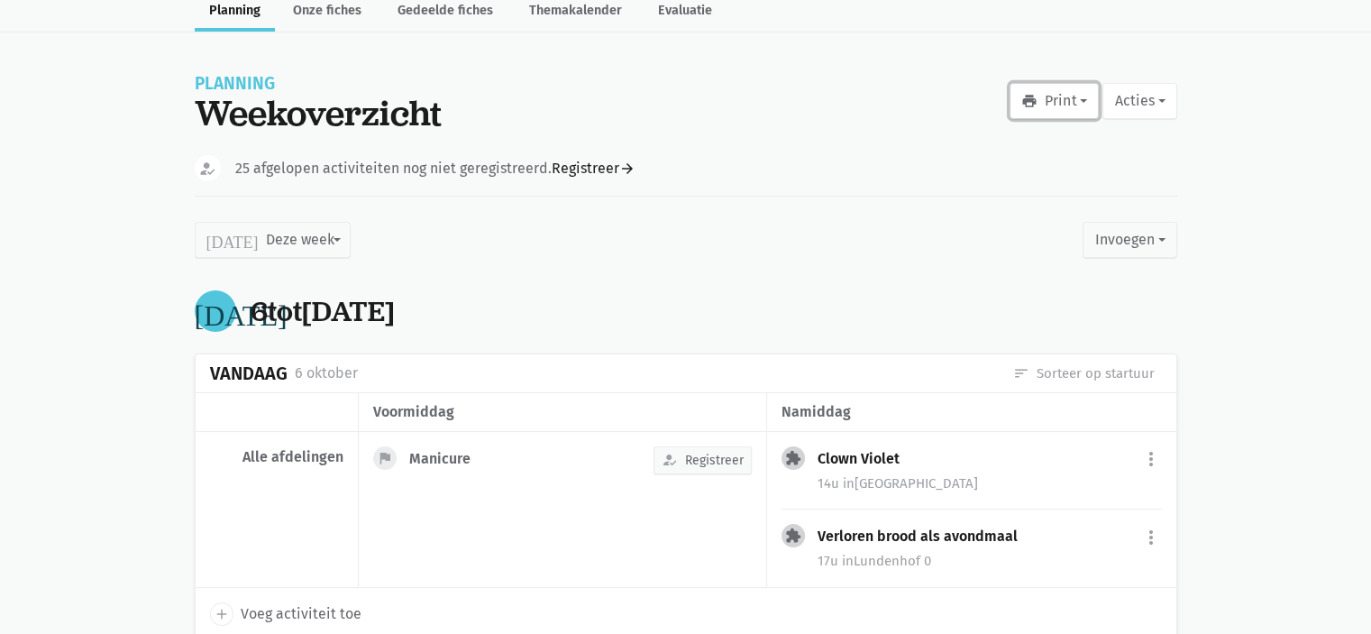
click at [1045, 108] on button "print Print" at bounding box center [1053, 101] width 89 height 36
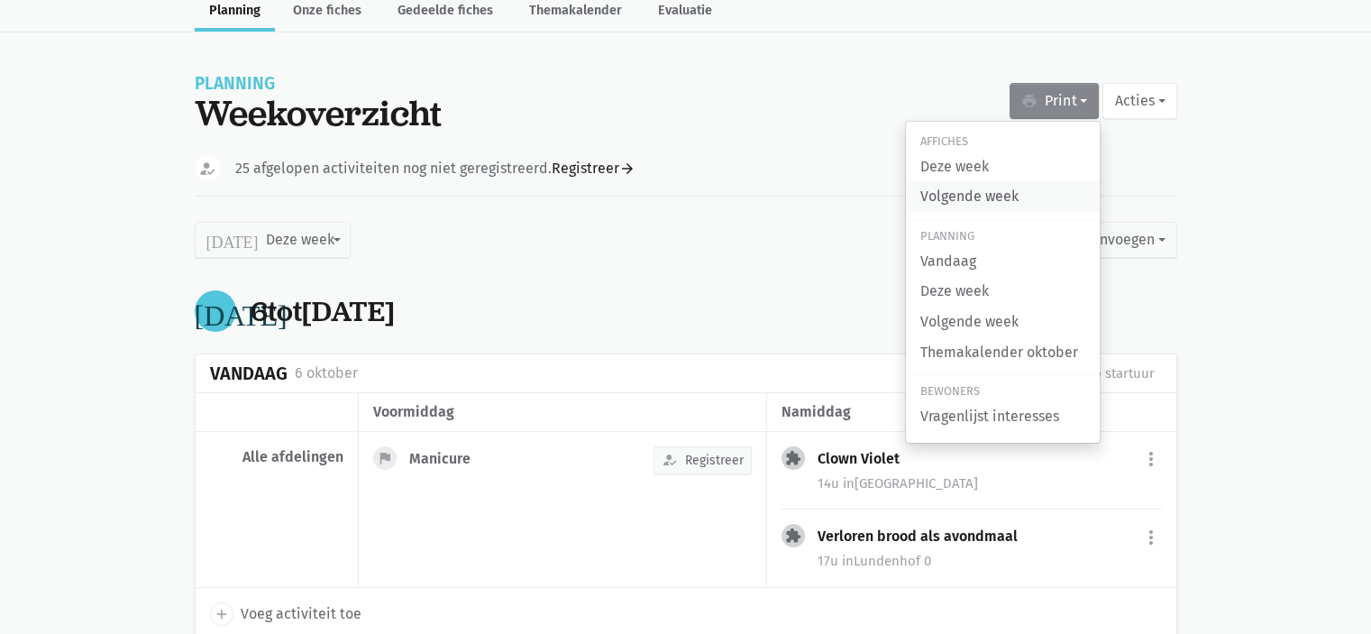
click at [1004, 198] on link "Volgende week" at bounding box center [1003, 196] width 194 height 31
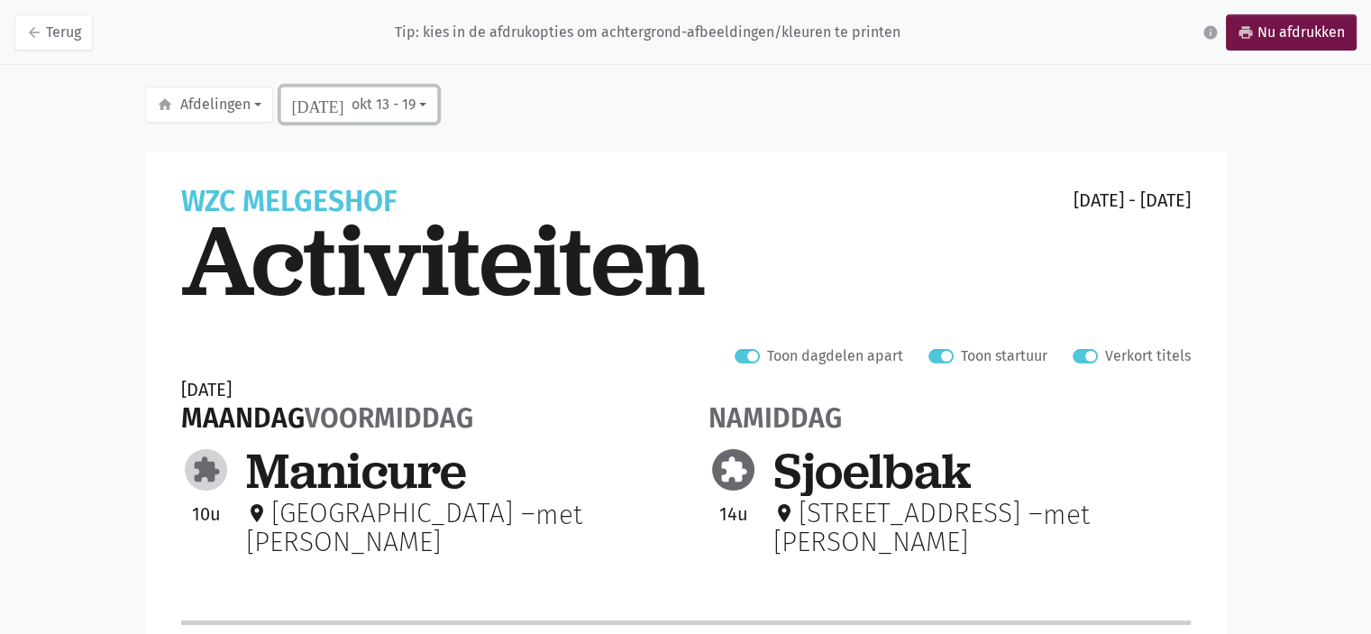
click at [335, 102] on button "today okt 13 - 19" at bounding box center [359, 105] width 158 height 36
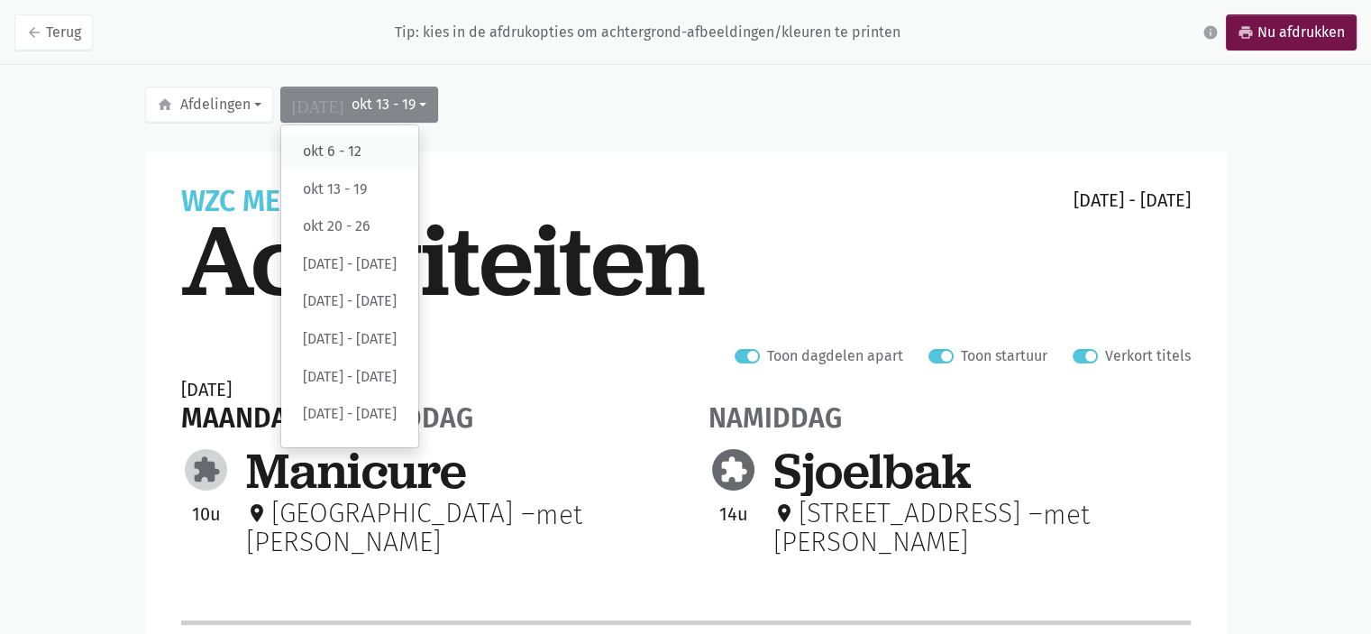
click at [352, 154] on label "okt 6 - 12" at bounding box center [349, 151] width 137 height 31
click at [0, 0] on input "okt 6 - 12" at bounding box center [0, 0] width 0 height 0
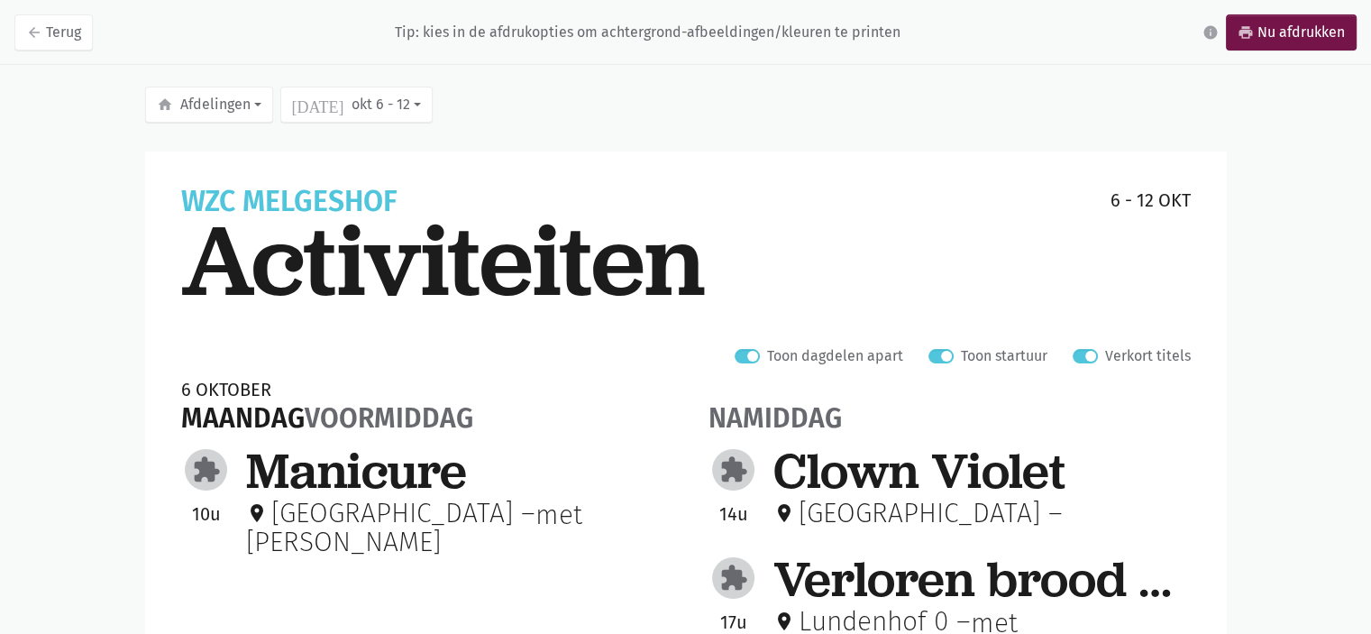
click at [1099, 357] on div "Verkort titels" at bounding box center [1131, 355] width 118 height 23
click at [1105, 357] on label "Verkort titels" at bounding box center [1148, 355] width 86 height 23
click at [1087, 357] on input "Verkort titels" at bounding box center [1079, 353] width 14 height 19
checkbox input "false"
click at [45, 44] on link "arrow_back Terug" at bounding box center [53, 32] width 78 height 36
